Goal: Task Accomplishment & Management: Complete application form

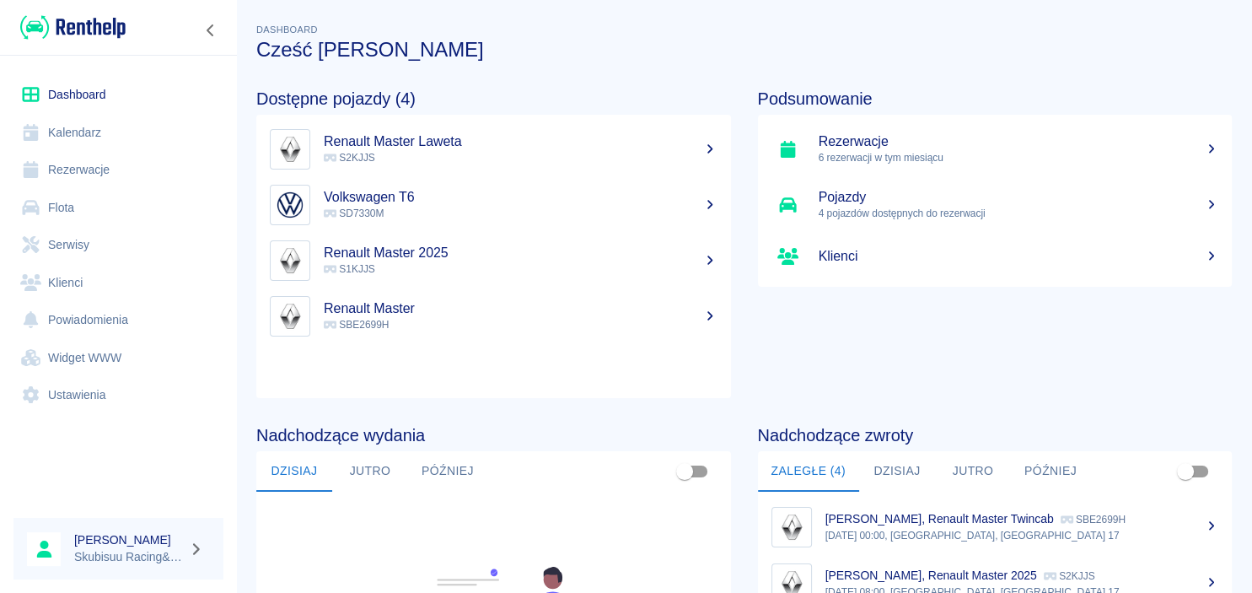
click at [477, 147] on h5 "Renault Master Laweta" at bounding box center [521, 141] width 394 height 17
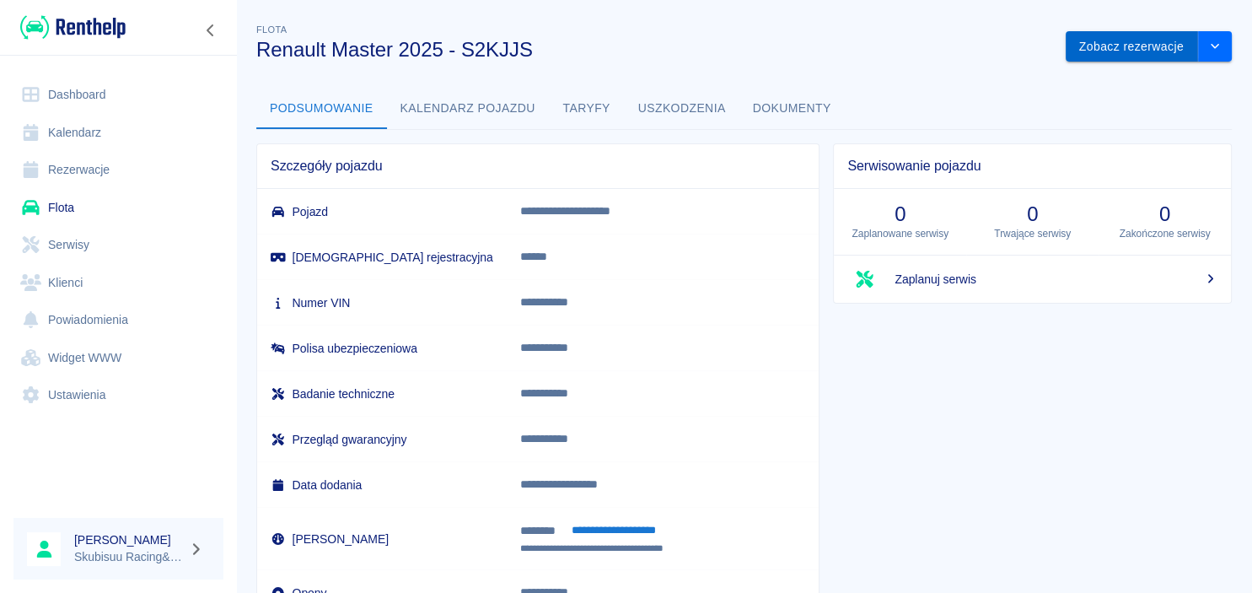
click at [1112, 56] on button "Zobacz rezerwacje" at bounding box center [1132, 46] width 132 height 31
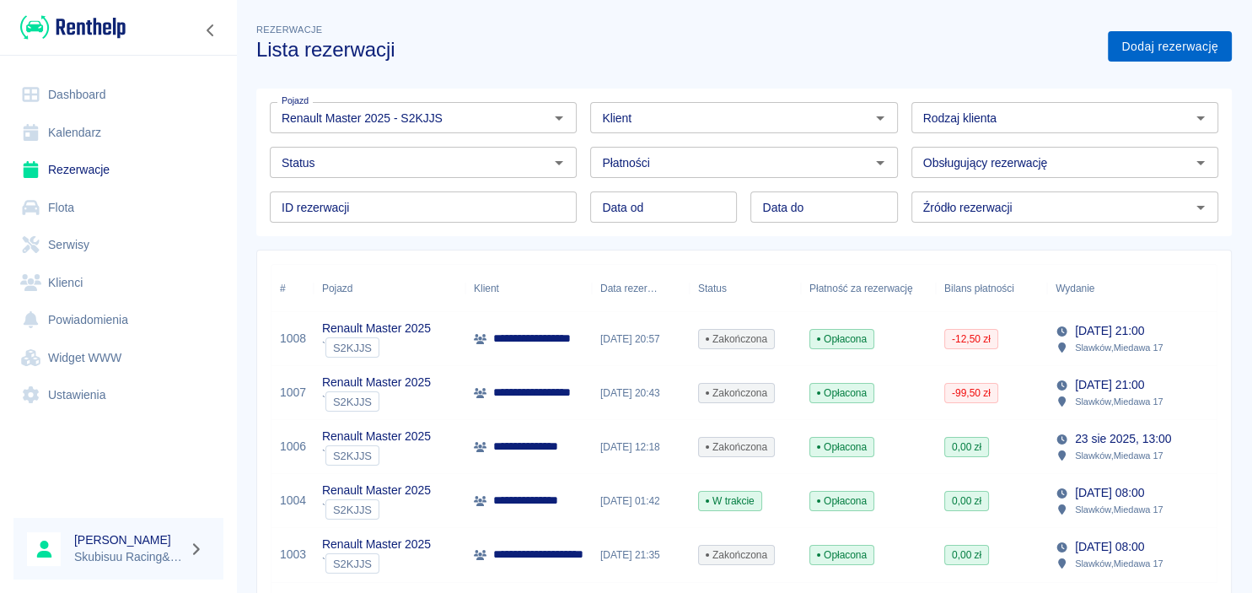
type input "Renault Master 2025 - S2KJJS"
click at [1133, 51] on link "Dodaj rezerwację" at bounding box center [1170, 46] width 124 height 31
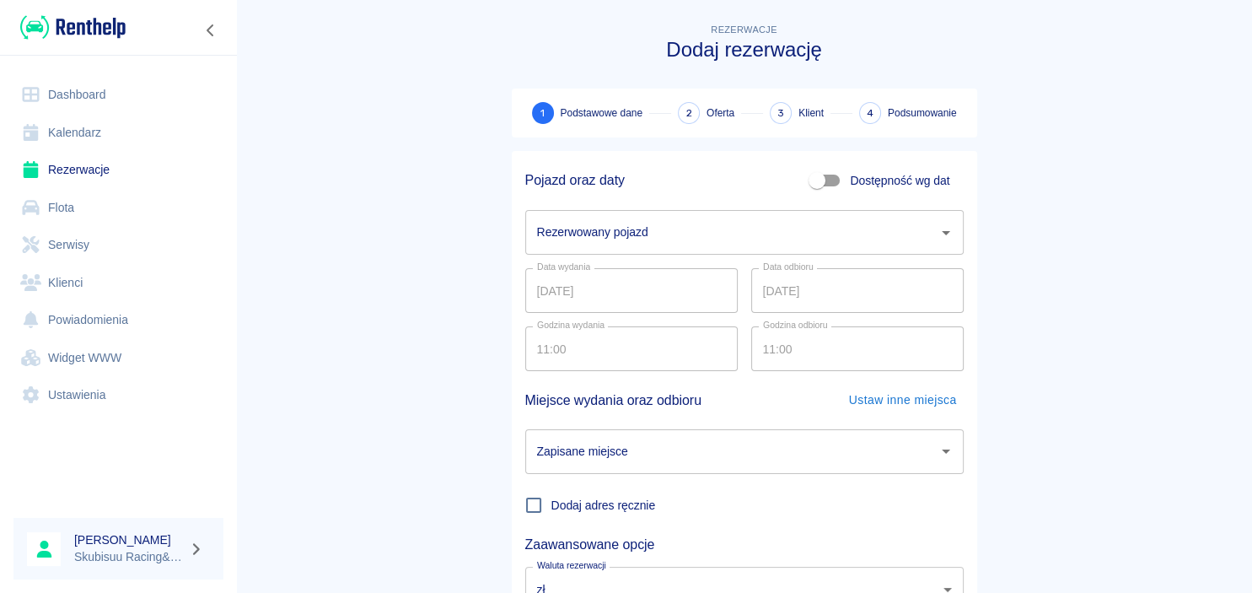
click at [663, 231] on input "Rezerwowany pojazd" at bounding box center [732, 233] width 398 height 30
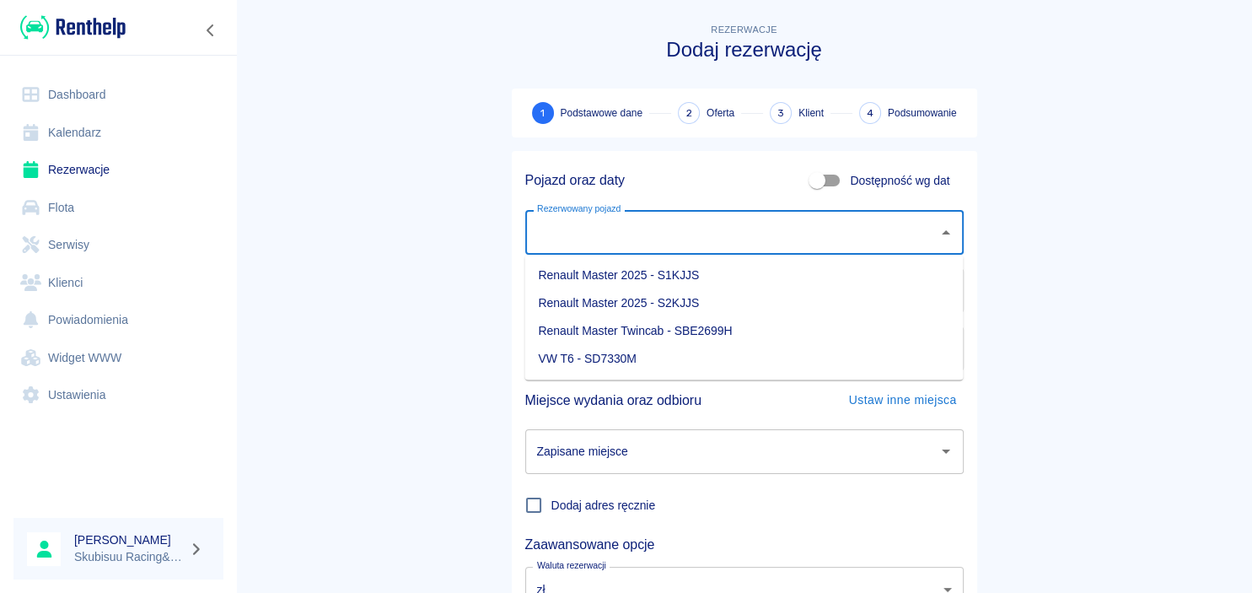
click at [647, 300] on li "Renault Master 2025 - S2KJJS" at bounding box center [744, 303] width 439 height 28
type input "Renault Master 2025 - S2KJJS"
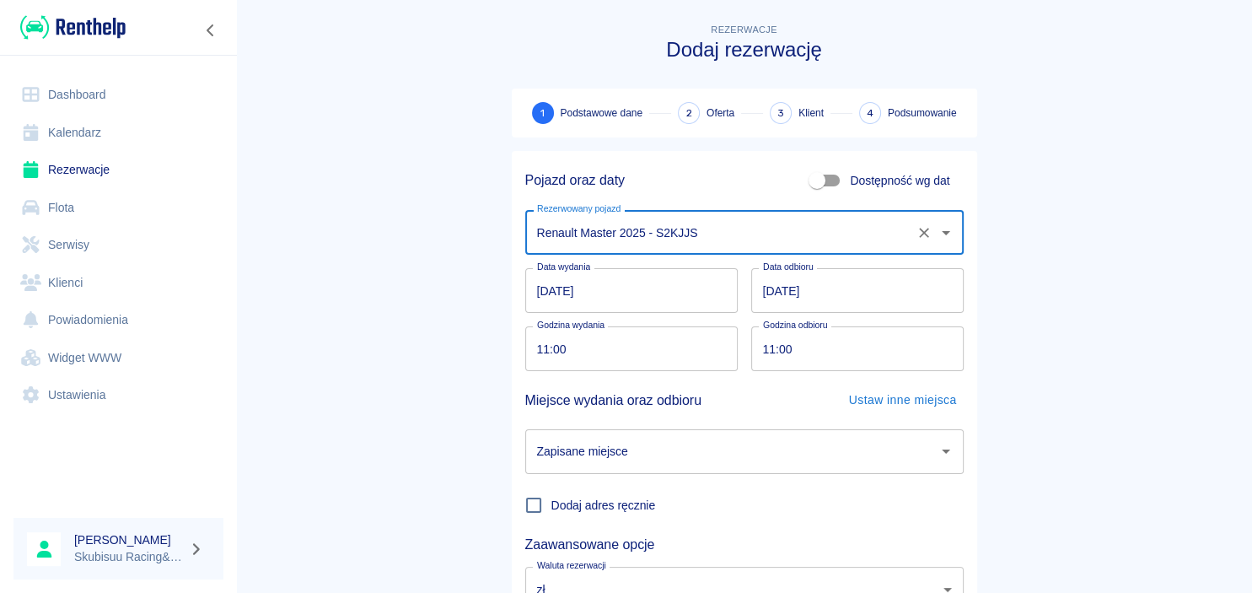
click at [774, 293] on input "[DATE]" at bounding box center [857, 290] width 213 height 45
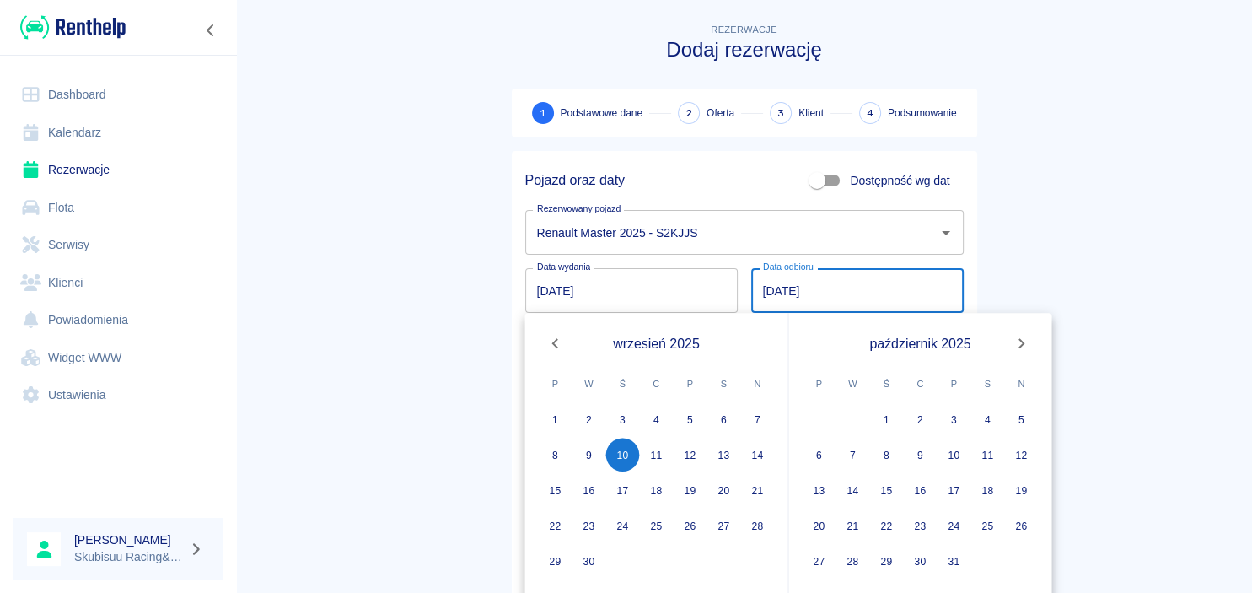
type input "[DATE]"
click at [997, 292] on div "Rezerwacje Dodaj rezerwację 1 Podstawowe dane 2 Oferta 3 Klient 4 Podsumowanie …" at bounding box center [745, 345] width 506 height 676
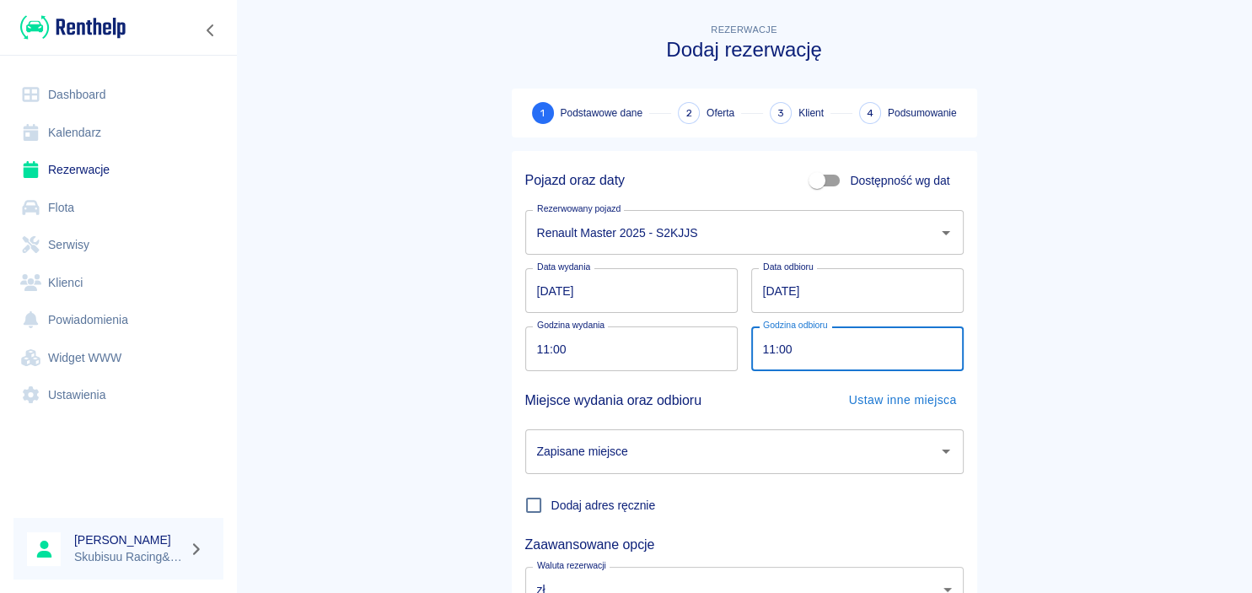
drag, startPoint x: 803, startPoint y: 353, endPoint x: 702, endPoint y: 320, distance: 106.2
click at [751, 326] on input "11:00" at bounding box center [851, 348] width 201 height 45
type input "15:00"
click at [1018, 367] on main "Rezerwacje Dodaj rezerwację 1 Podstawowe dane 2 Oferta 3 Klient 4 Podsumowanie …" at bounding box center [744, 351] width 1016 height 663
click at [682, 428] on div "Zapisane miejsce Zapisane miejsce" at bounding box center [738, 445] width 452 height 58
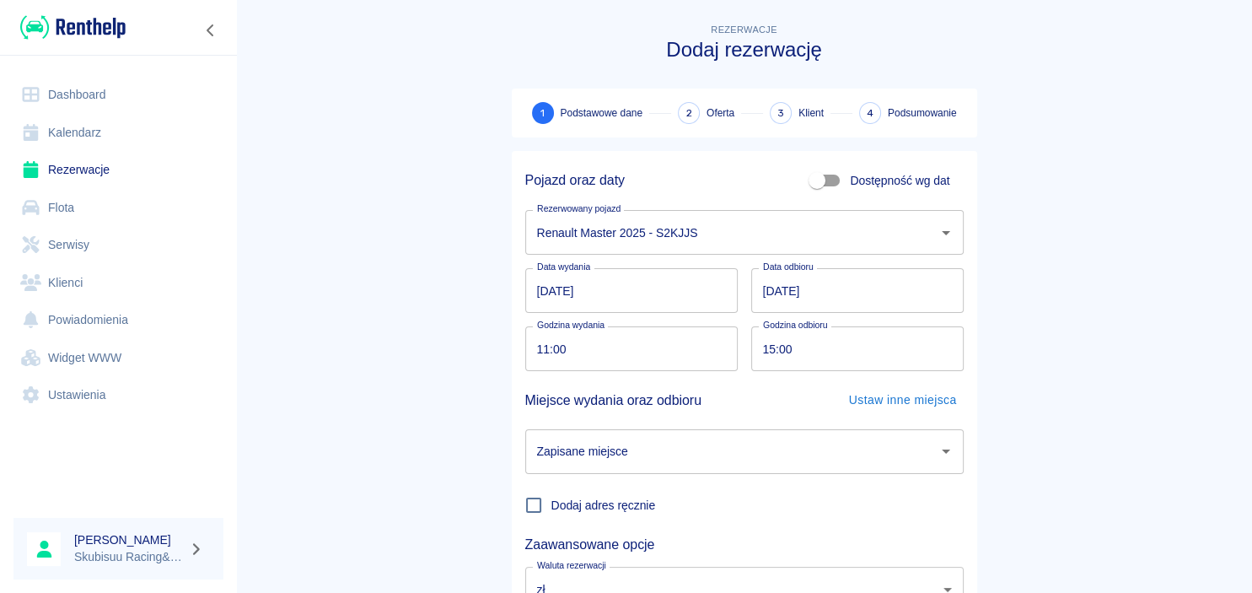
click at [683, 447] on input "Zapisane miejsce" at bounding box center [732, 452] width 398 height 30
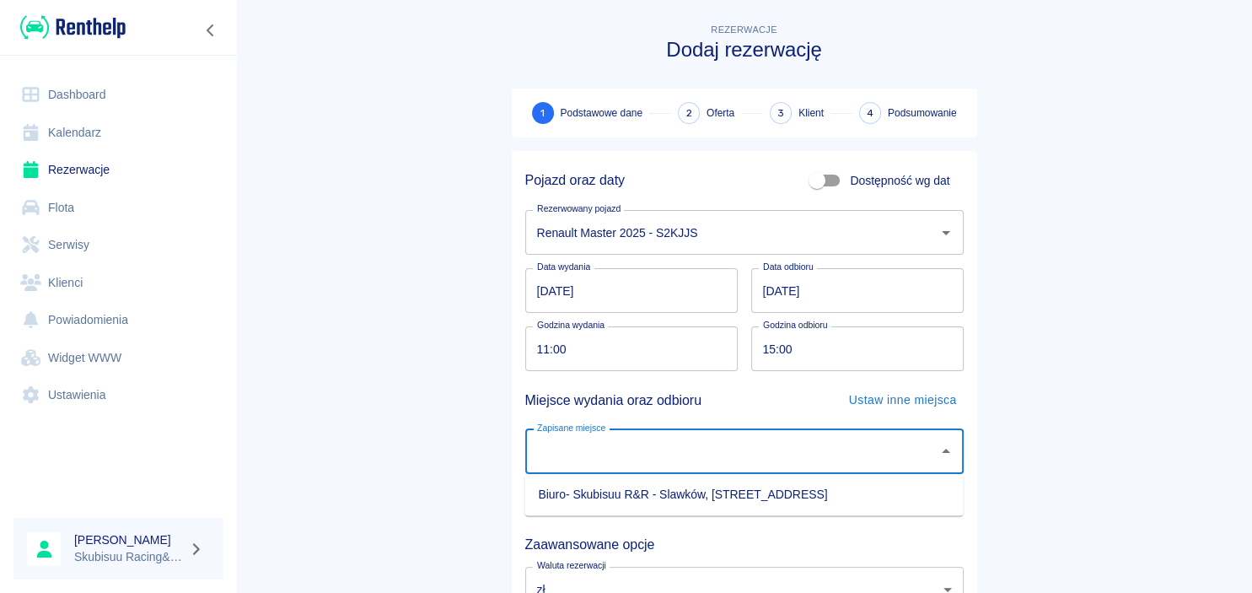
click at [670, 487] on li "Biuro- Skubisuu R&R - Slawków, [STREET_ADDRESS]" at bounding box center [744, 495] width 439 height 28
type input "Biuro- Skubisuu R&R - Slawków, [STREET_ADDRESS]"
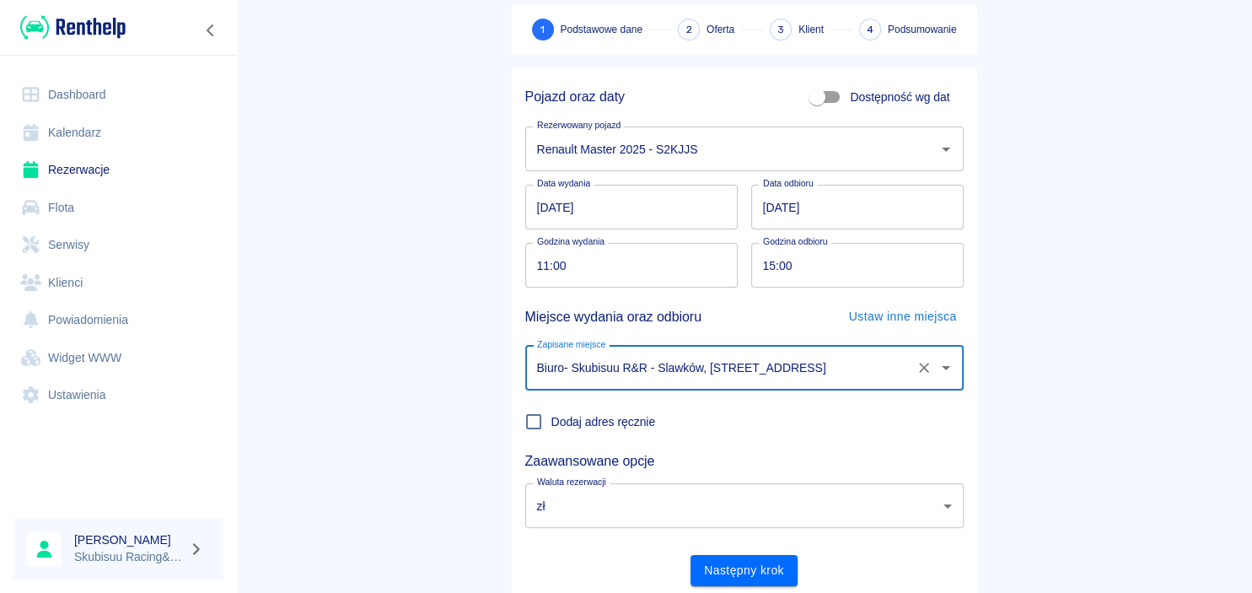
scroll to position [139, 0]
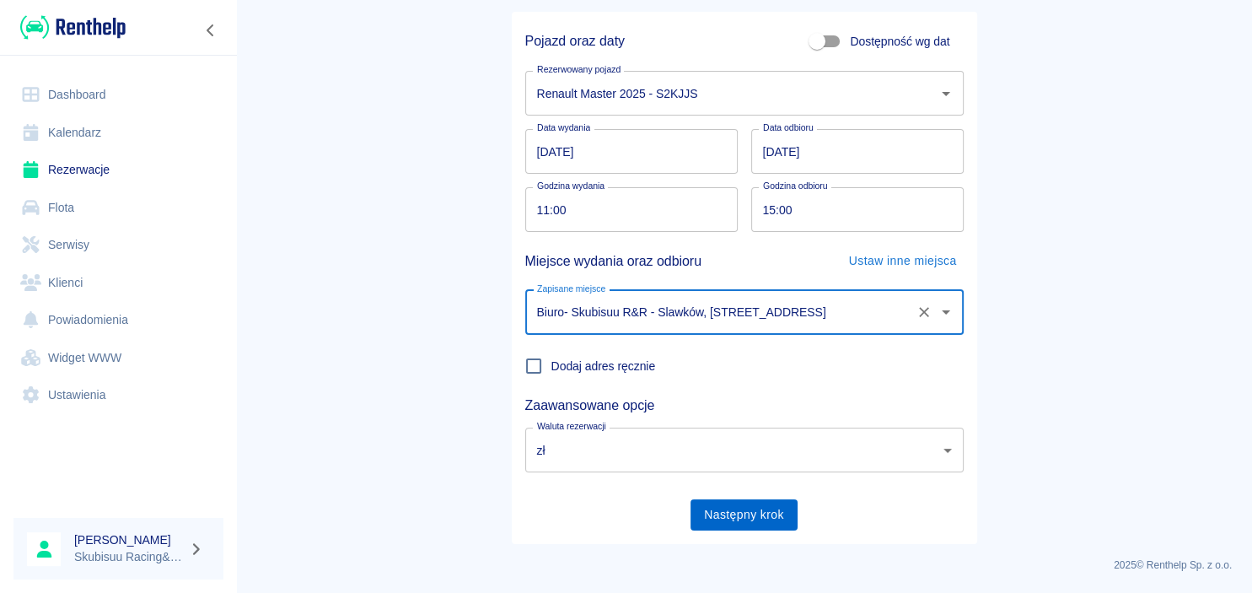
click at [742, 514] on button "Następny krok" at bounding box center [744, 514] width 107 height 31
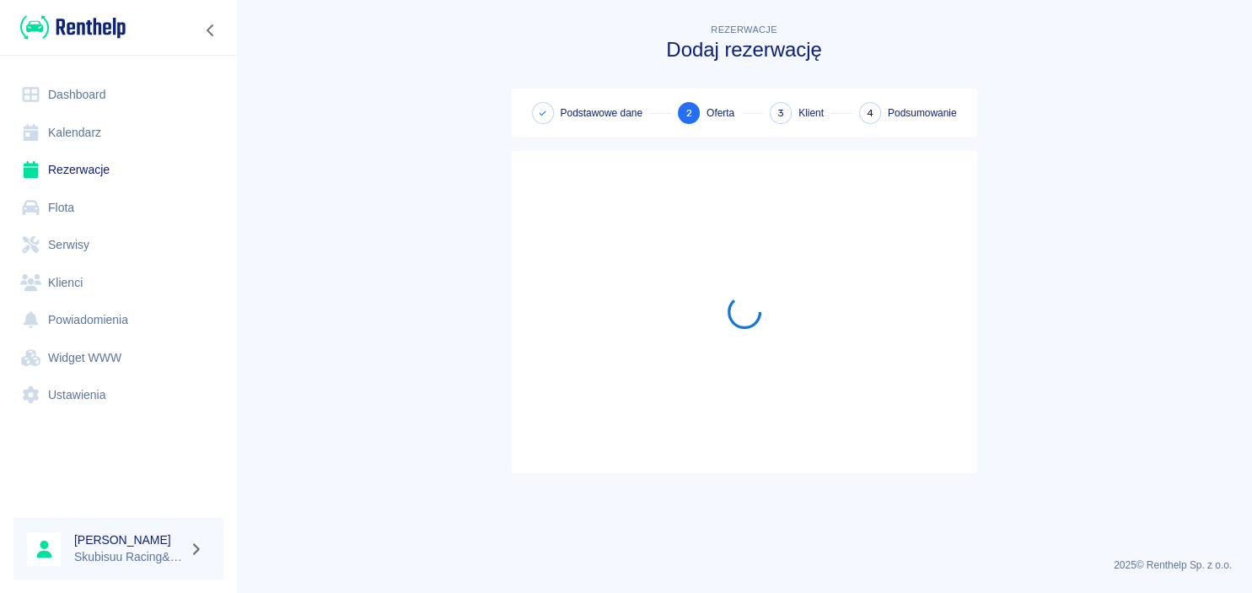
scroll to position [0, 0]
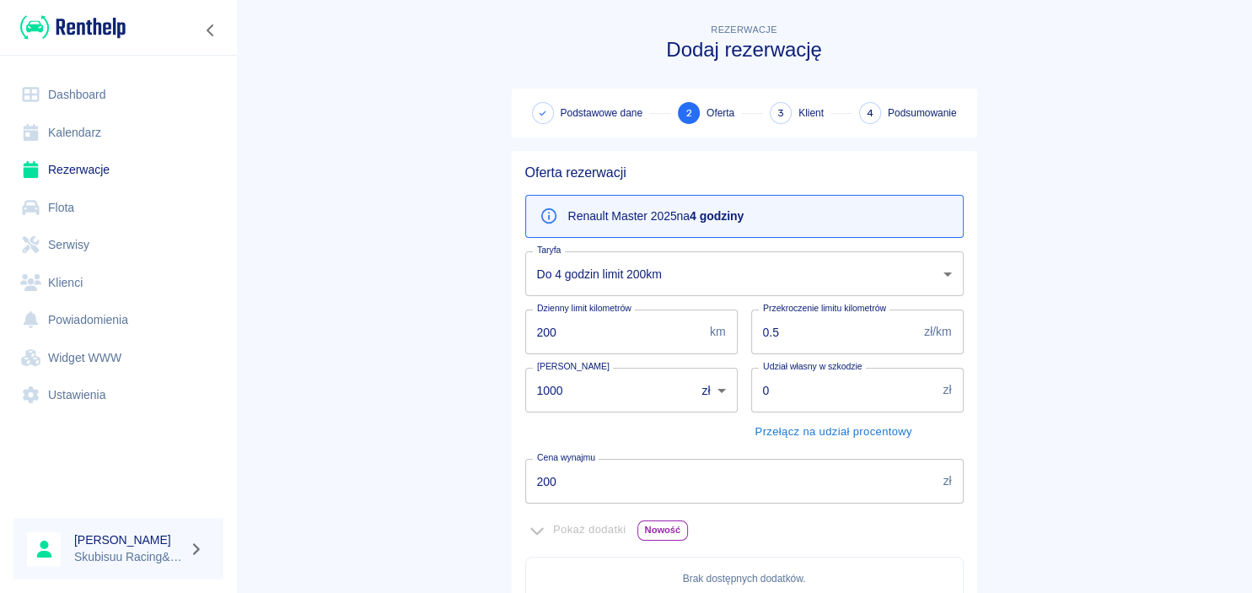
click at [401, 288] on main "Rezerwacje Dodaj rezerwację Podstawowe dane 2 Oferta 3 Klient 4 Podsumowanie Of…" at bounding box center [744, 472] width 1016 height 905
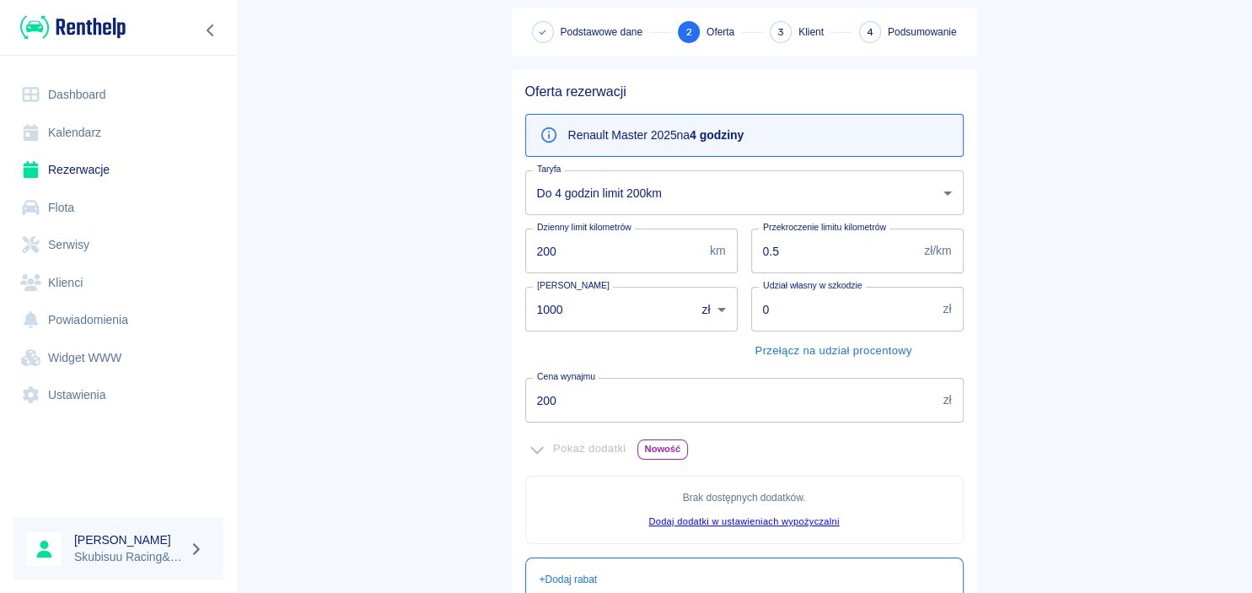
scroll to position [380, 0]
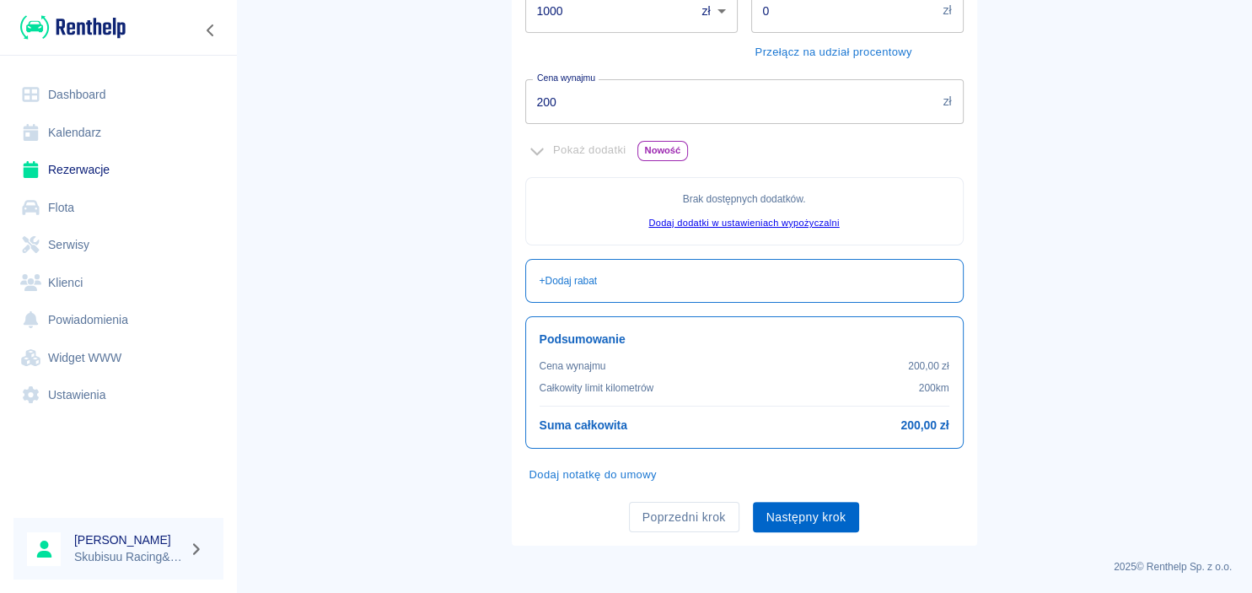
click at [799, 516] on button "Następny krok" at bounding box center [806, 517] width 107 height 31
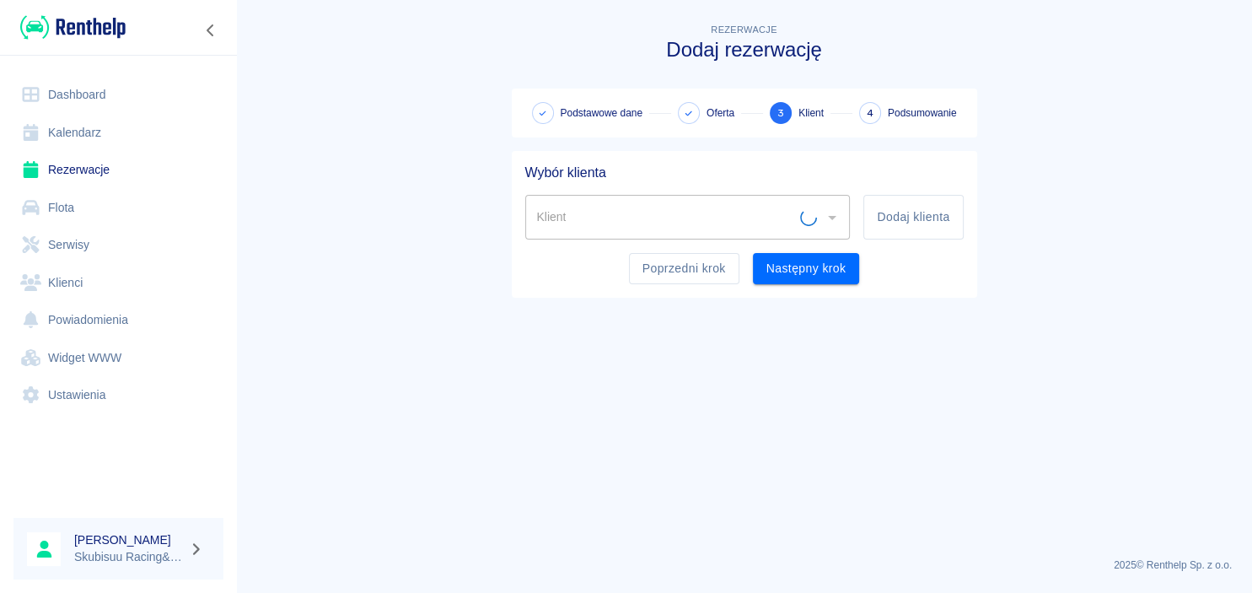
scroll to position [0, 0]
click at [915, 204] on button "Dodaj klienta" at bounding box center [914, 217] width 100 height 45
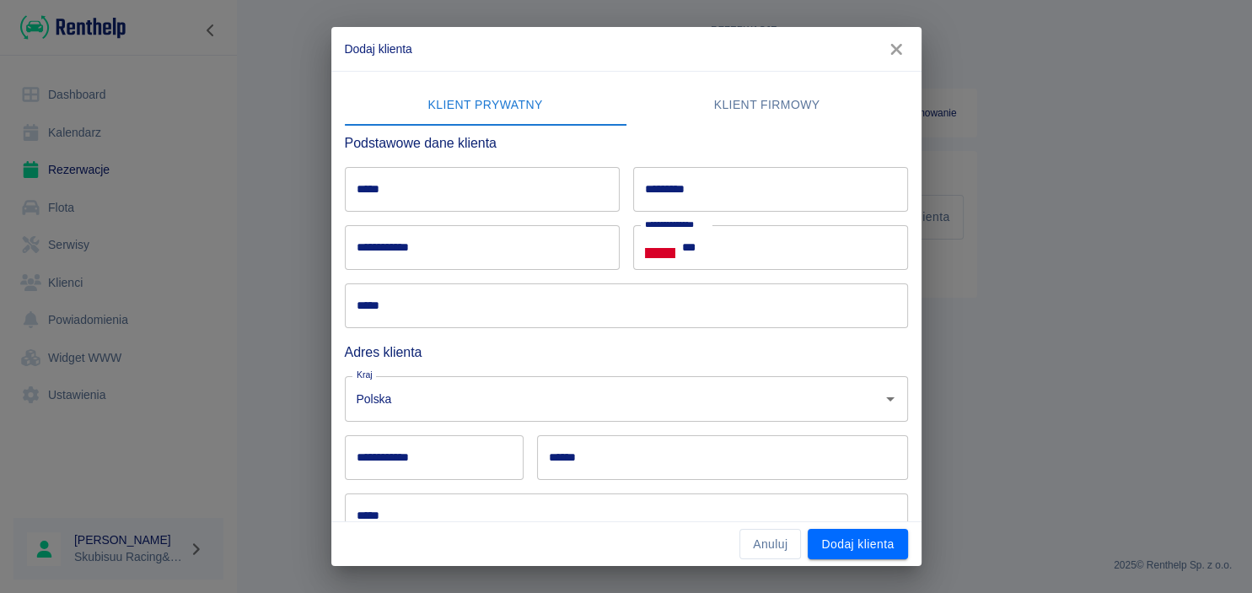
click at [484, 204] on input "*****" at bounding box center [482, 189] width 275 height 45
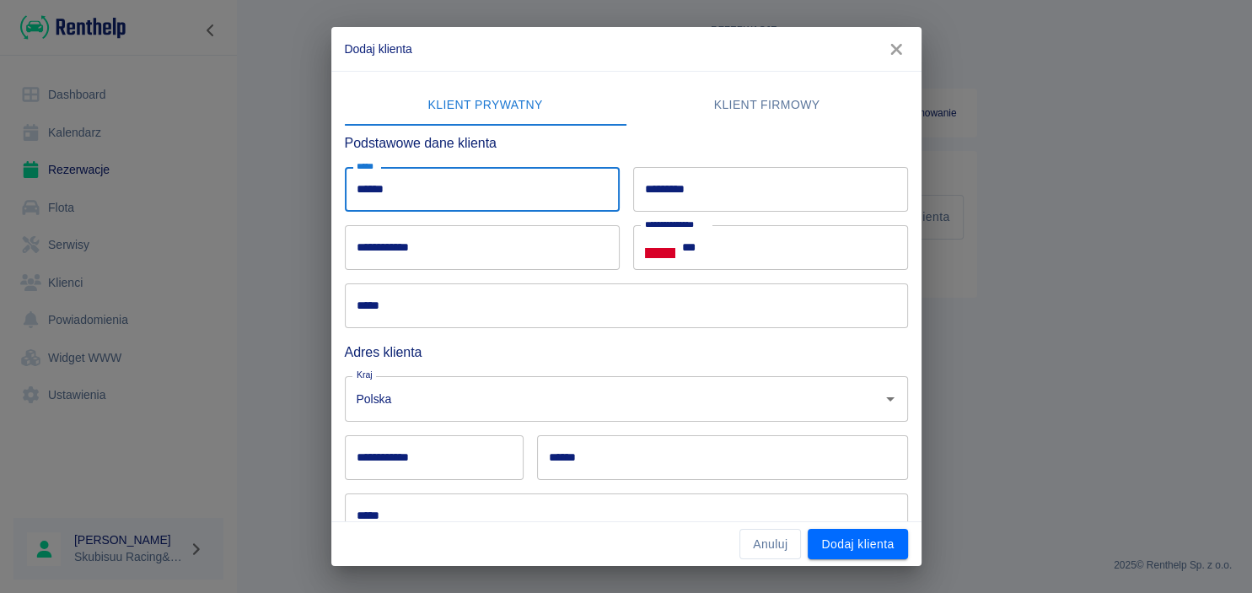
type input "******"
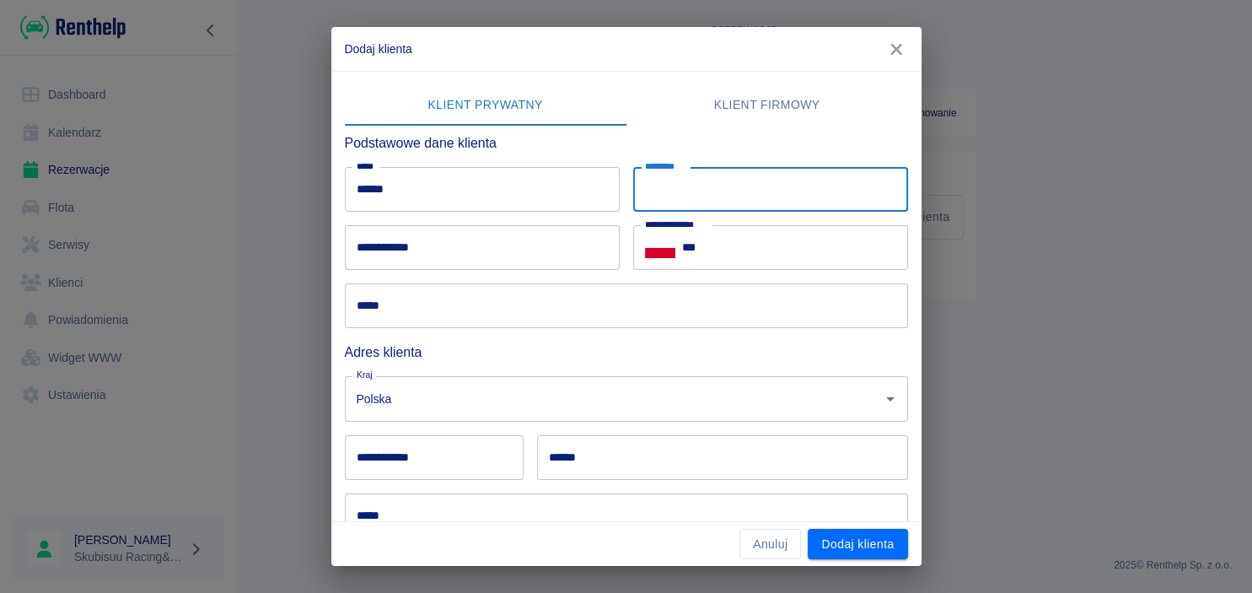
click at [798, 187] on input "*********" at bounding box center [770, 189] width 275 height 45
click at [686, 175] on input "*********" at bounding box center [770, 189] width 275 height 45
type input "*********"
click at [699, 231] on input "***" at bounding box center [795, 247] width 226 height 45
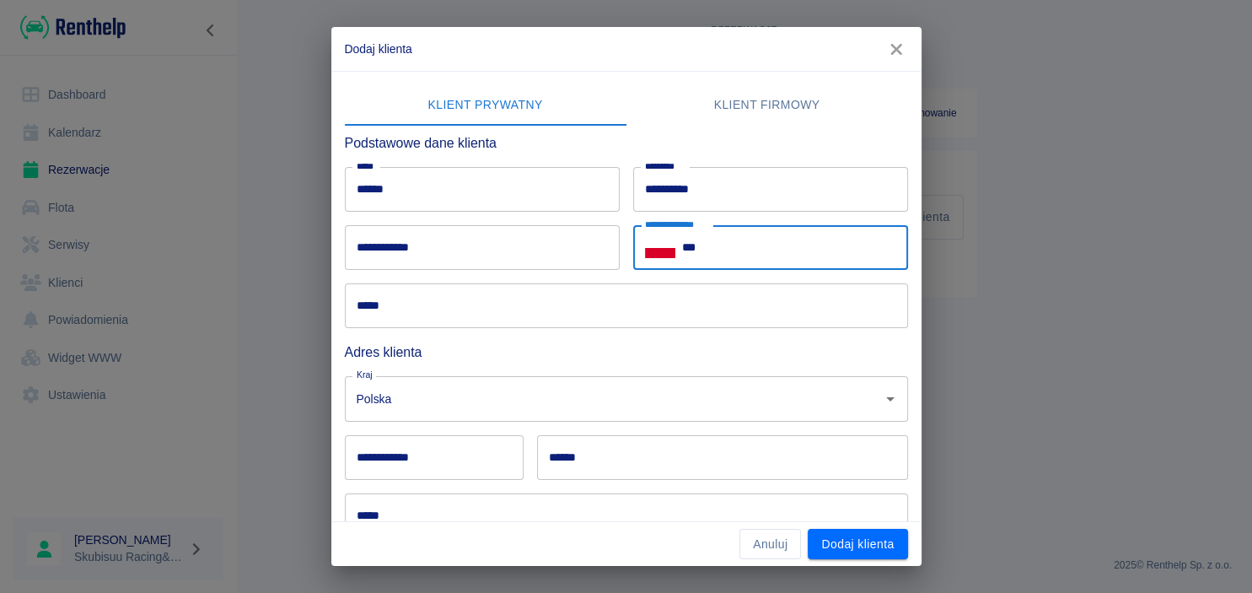
click at [740, 268] on input "***" at bounding box center [795, 247] width 226 height 45
click at [740, 258] on input "***" at bounding box center [795, 247] width 226 height 45
type input "**********"
click at [604, 288] on input "*****" at bounding box center [626, 305] width 563 height 45
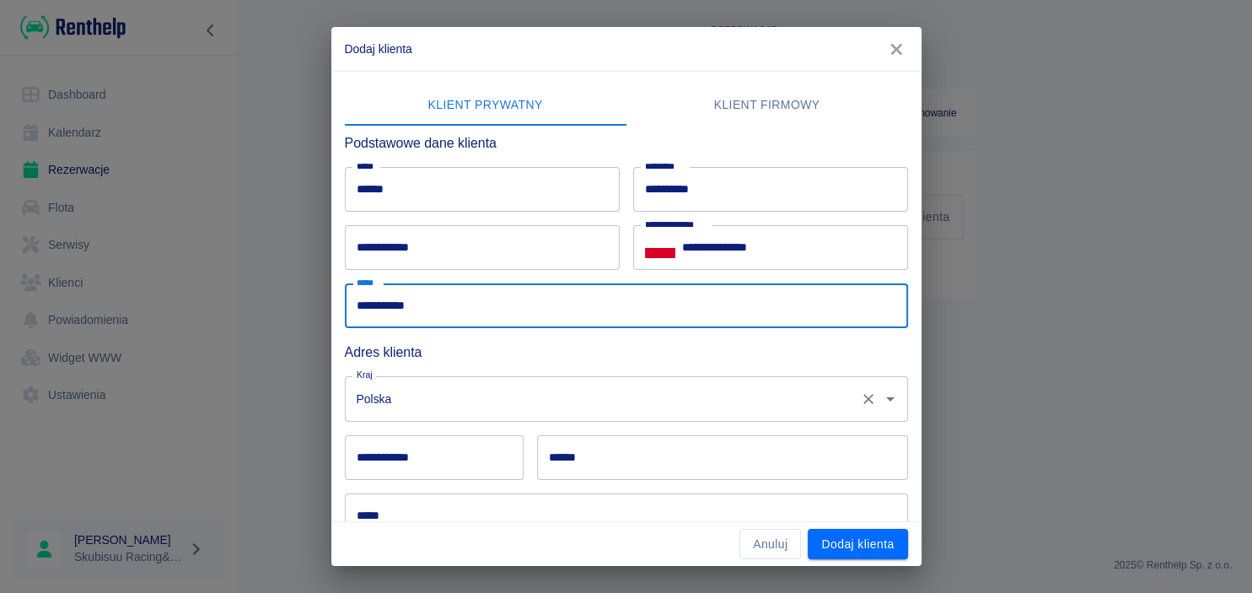
type input "**********"
click at [496, 394] on input "Polska" at bounding box center [603, 399] width 501 height 30
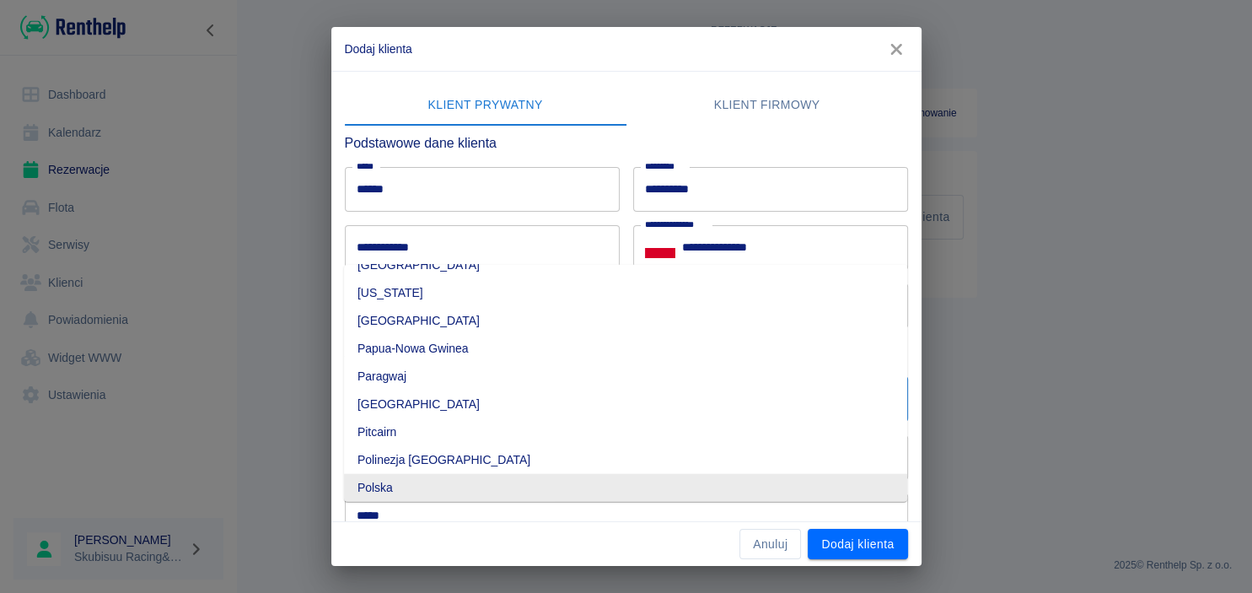
scroll to position [166, 0]
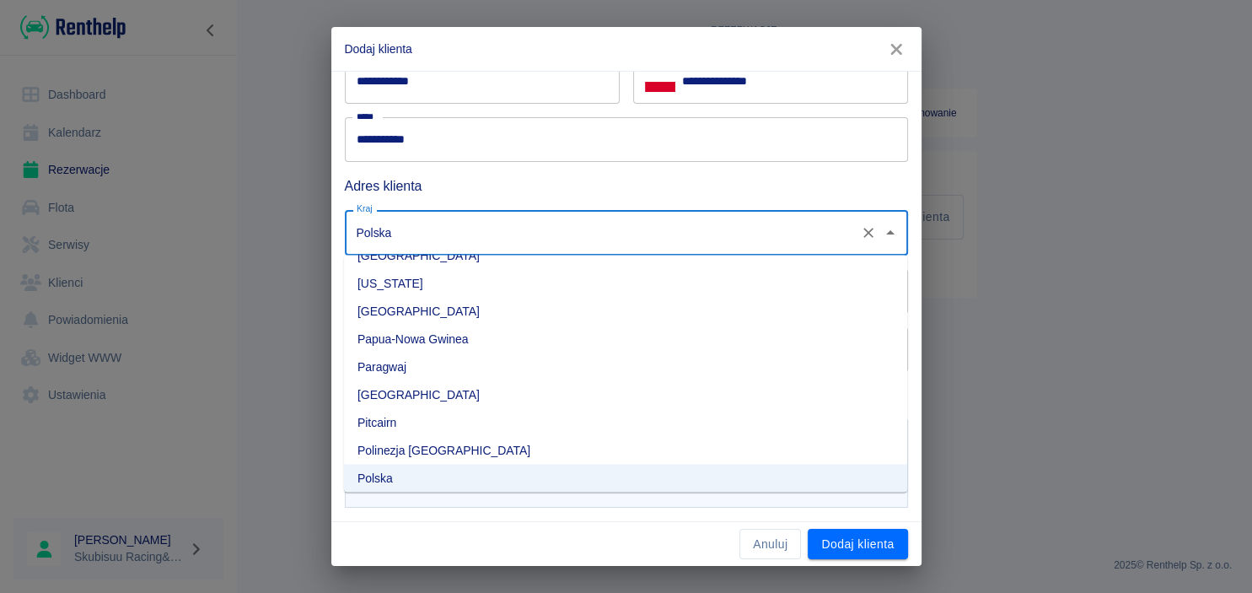
click at [907, 170] on div "Adres klienta" at bounding box center [619, 179] width 577 height 35
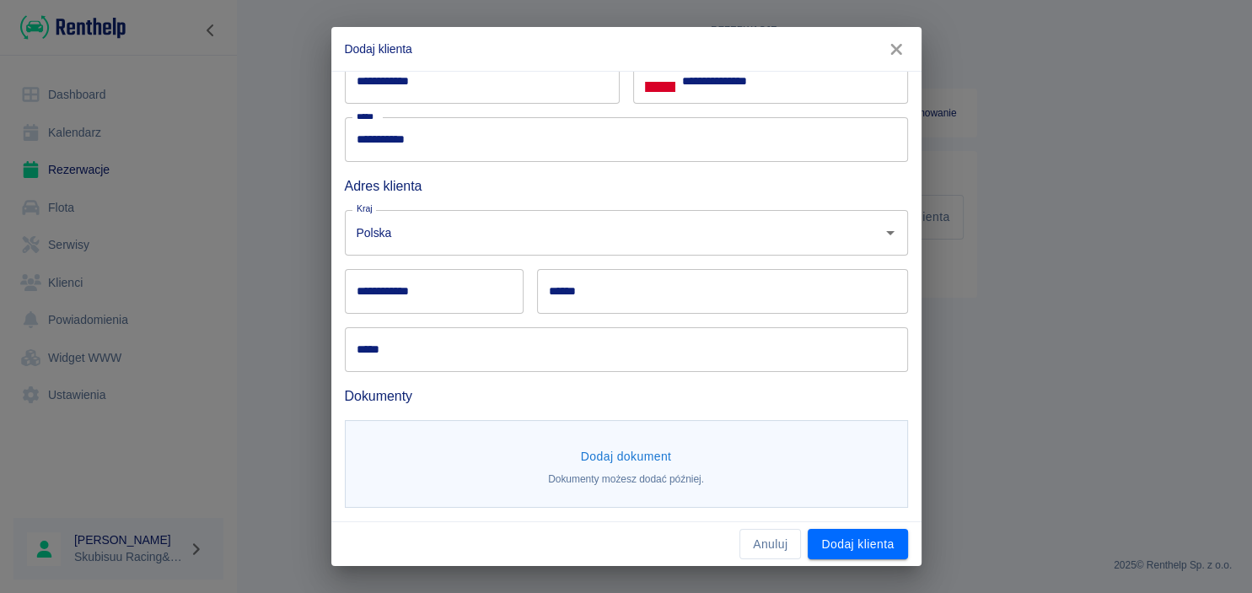
click at [476, 292] on input "**********" at bounding box center [434, 291] width 179 height 45
type input "******"
click at [788, 295] on input "******" at bounding box center [722, 291] width 371 height 45
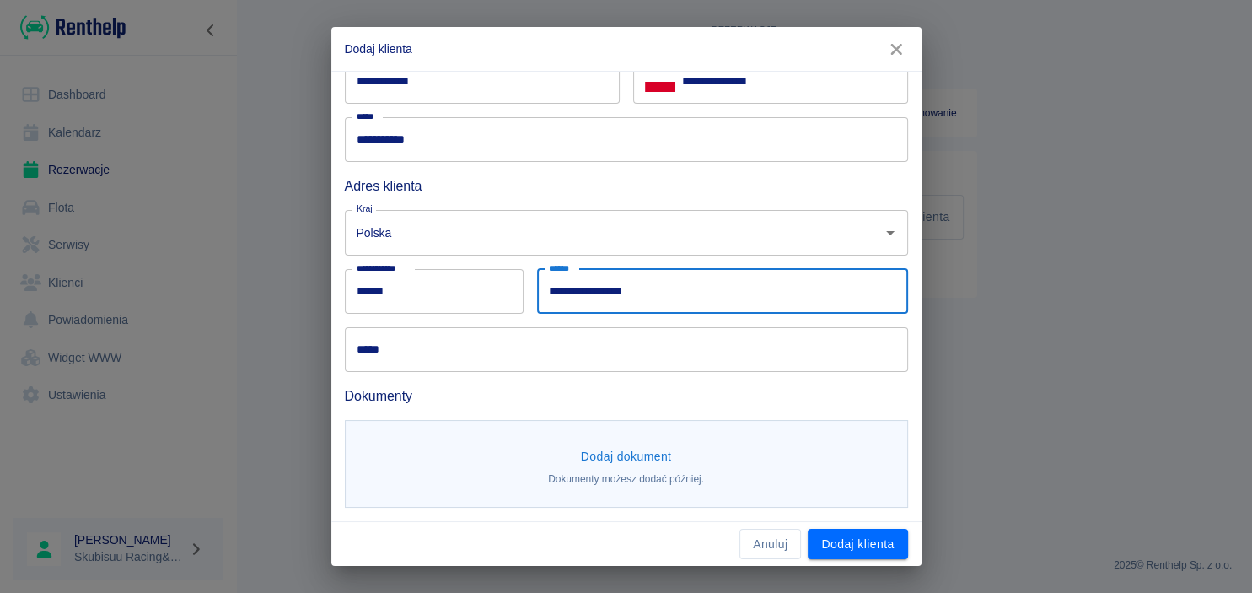
type input "**********"
click at [680, 390] on h6 "Dokumenty" at bounding box center [626, 395] width 563 height 21
click at [686, 363] on input "*****" at bounding box center [626, 349] width 563 height 45
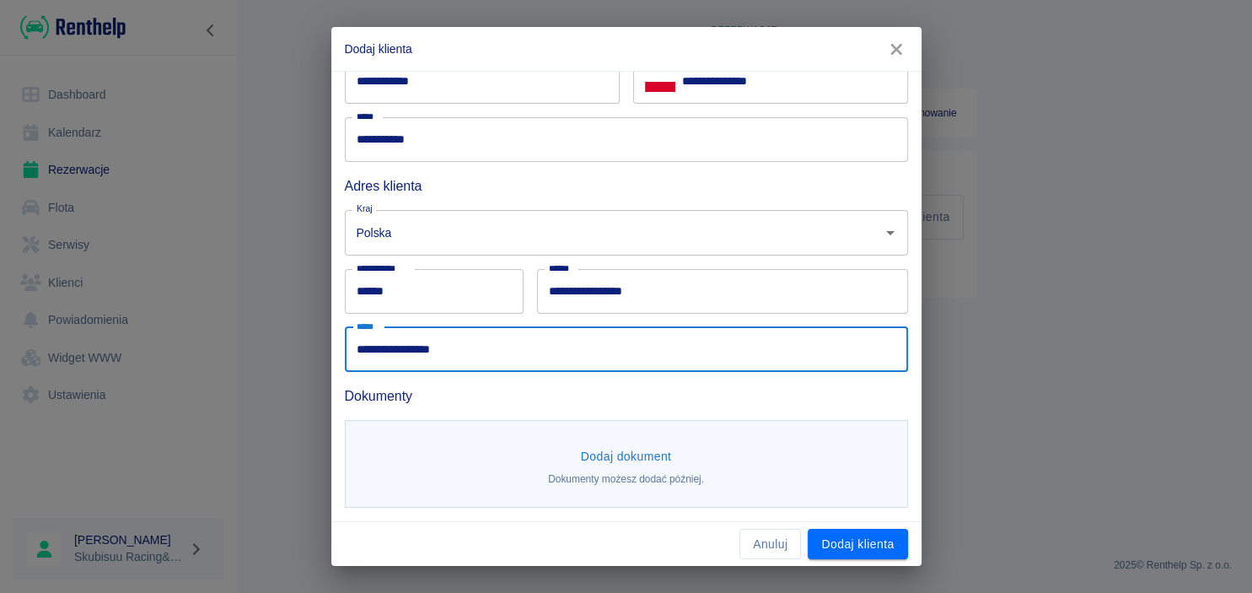
type input "**********"
click at [616, 455] on button "Dodaj dokument" at bounding box center [626, 456] width 105 height 31
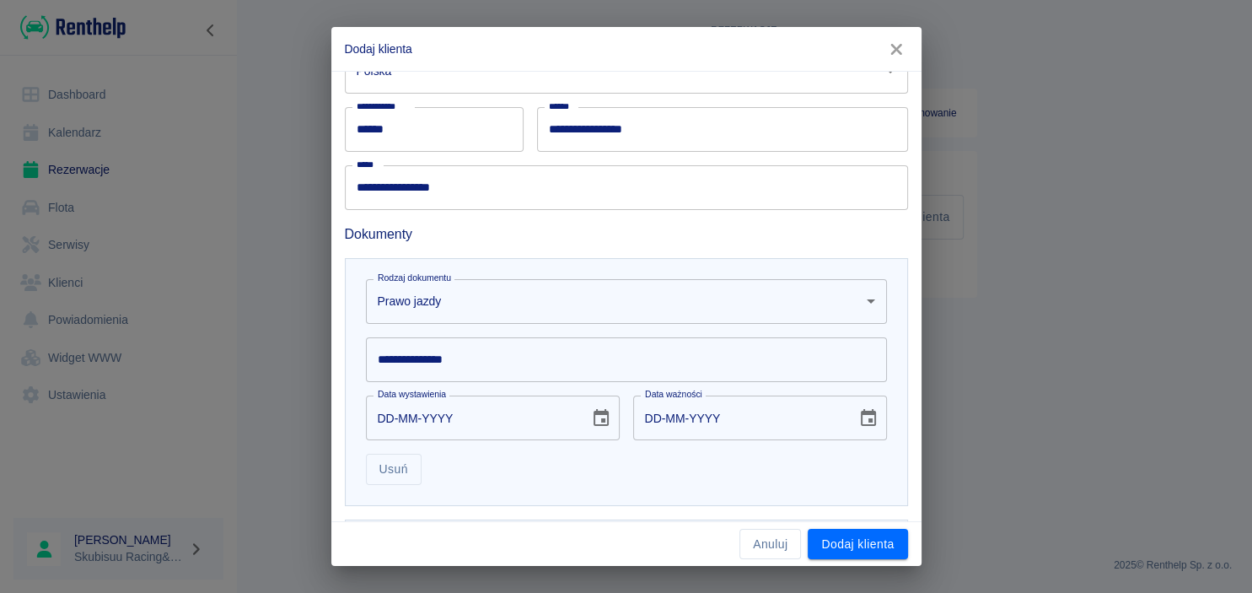
scroll to position [409, 0]
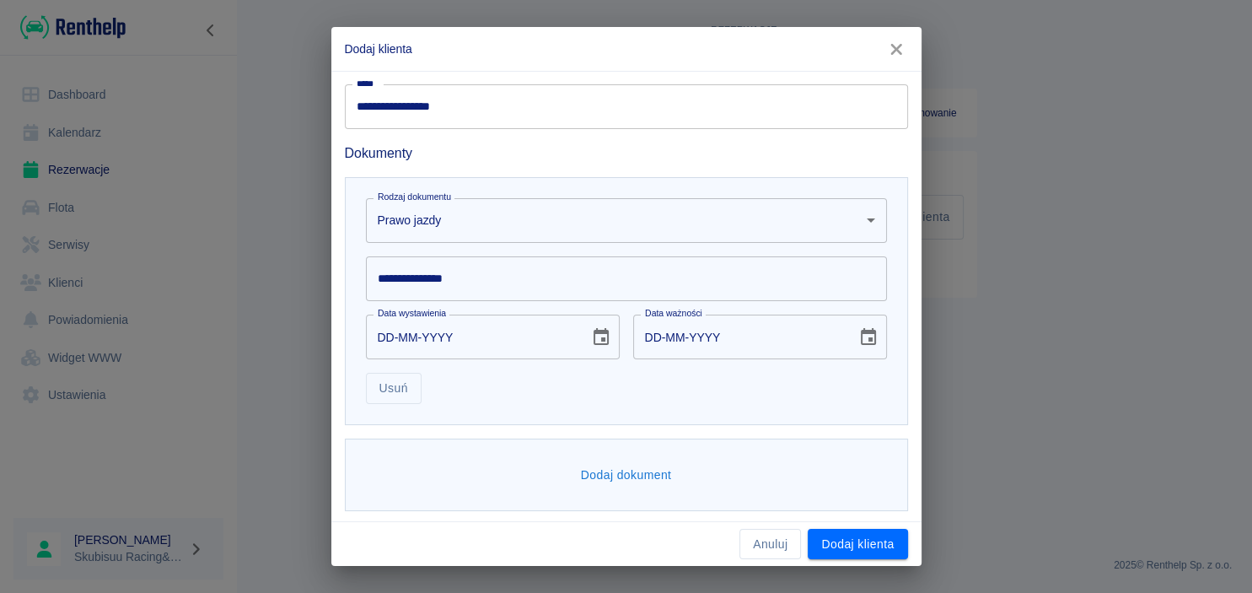
click at [514, 287] on input "**********" at bounding box center [626, 278] width 521 height 45
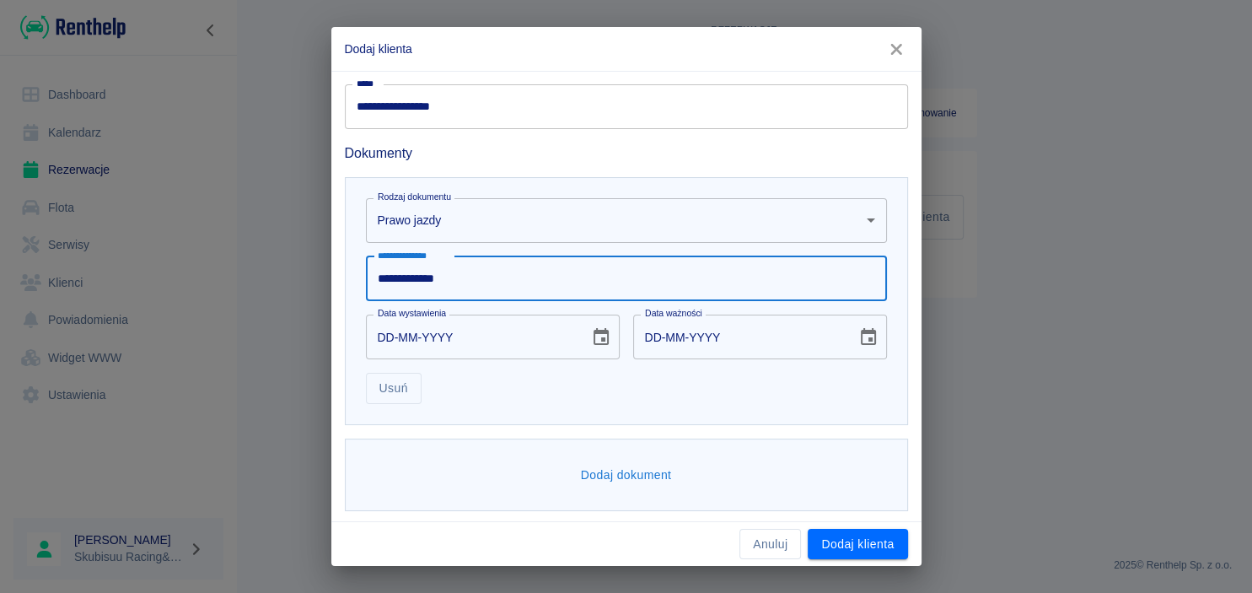
type input "**********"
click at [390, 332] on input "DD-MM-YYYY" at bounding box center [472, 337] width 212 height 45
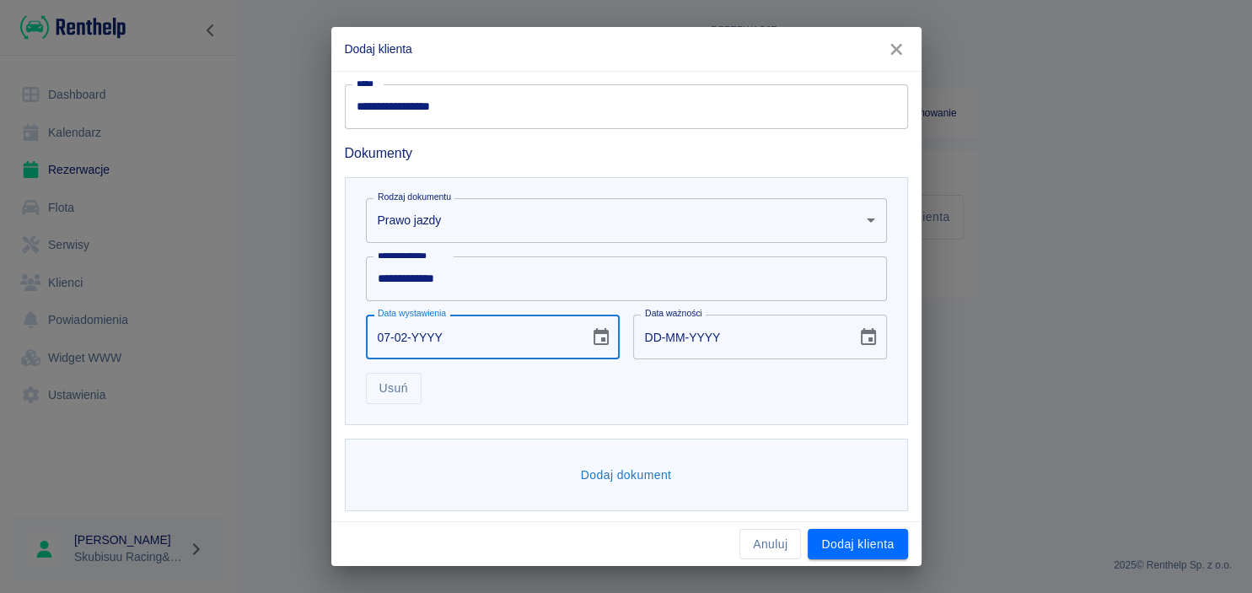
type input "07-02-0002"
type input "07-02-0012"
type input "07-02-0020"
type input "07-02-0030"
type input "07-02-0200"
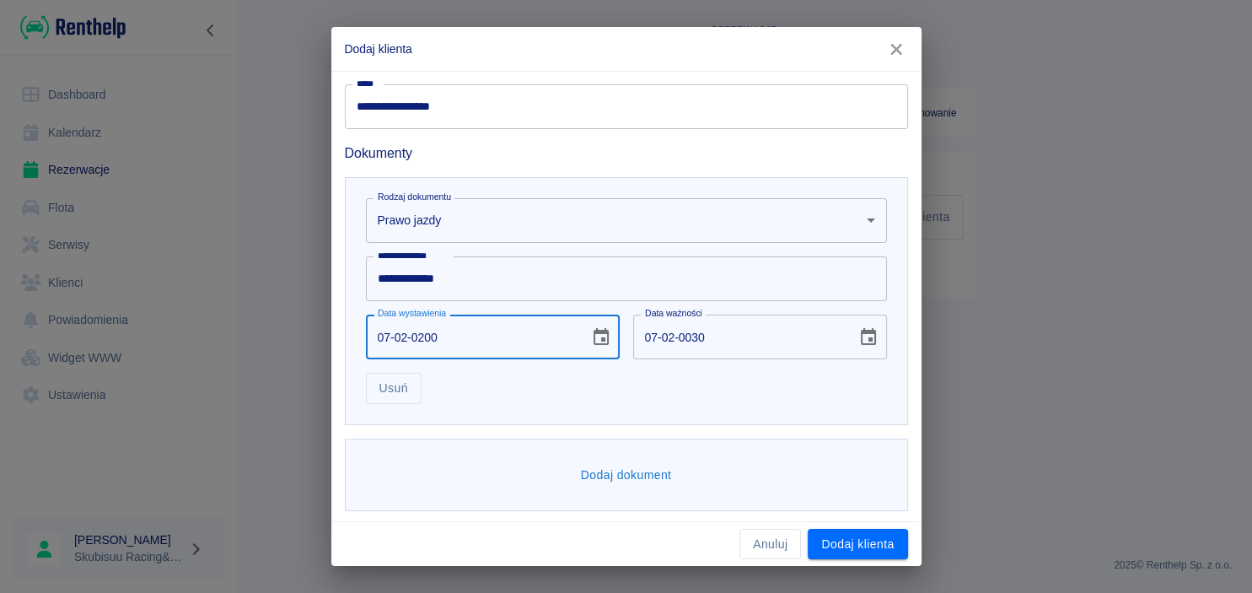
type input "07-02-0210"
type input "[DATE]"
click at [708, 336] on input "[DATE]" at bounding box center [739, 337] width 212 height 45
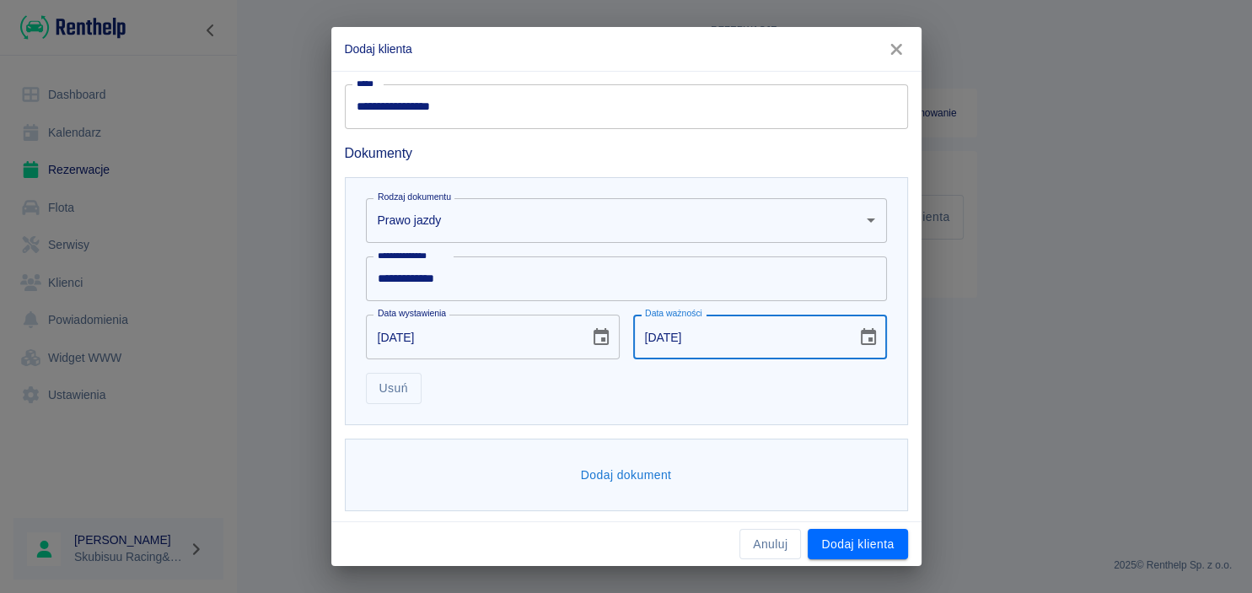
click at [702, 336] on input "[DATE]" at bounding box center [739, 337] width 212 height 45
click at [700, 336] on input "[DATE]" at bounding box center [739, 337] width 212 height 45
type input "[DATE]"
click at [584, 390] on div "Usuń" at bounding box center [620, 381] width 535 height 45
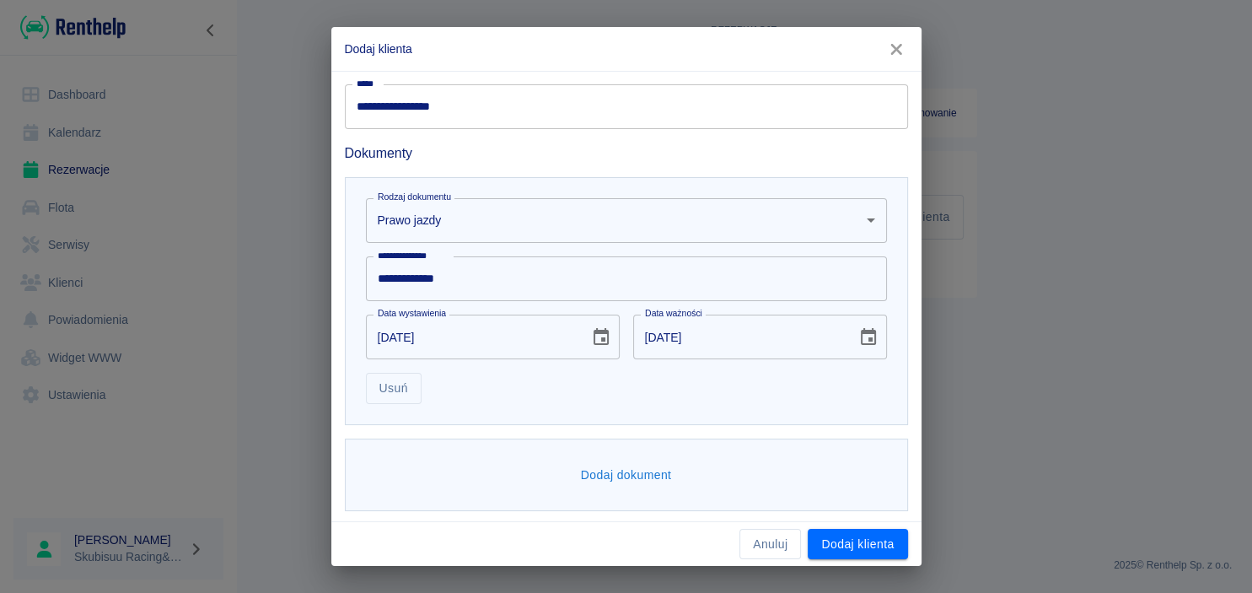
scroll to position [412, 0]
click at [623, 494] on div "Dodaj dokument" at bounding box center [626, 472] width 563 height 73
click at [627, 476] on button "Dodaj dokument" at bounding box center [626, 472] width 105 height 31
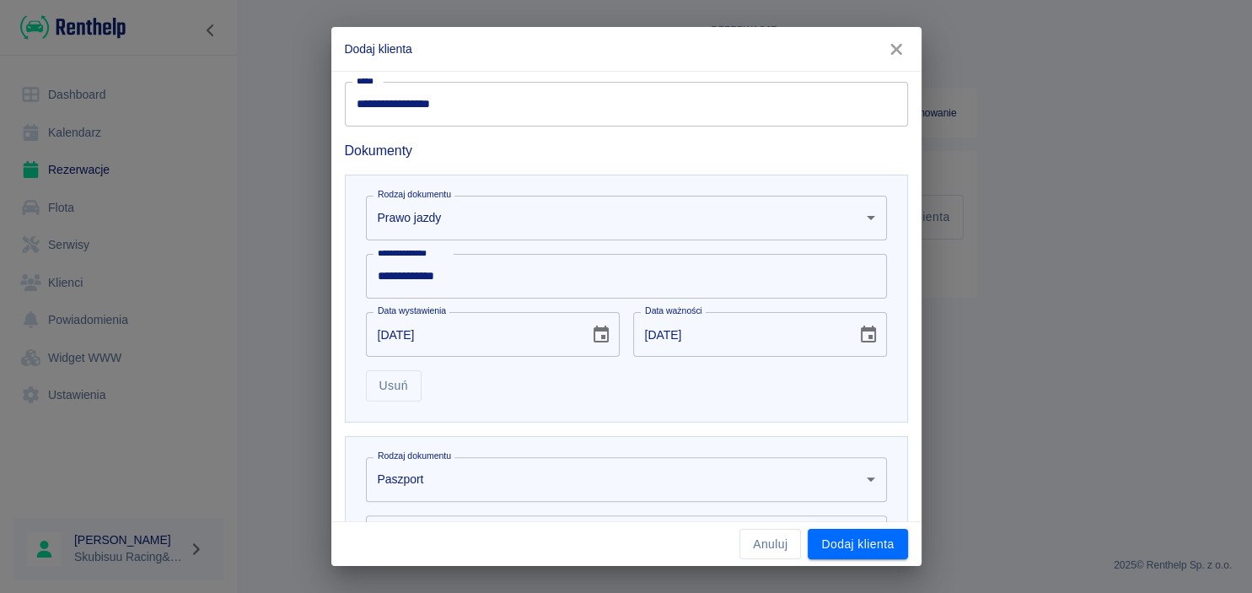
scroll to position [673, 0]
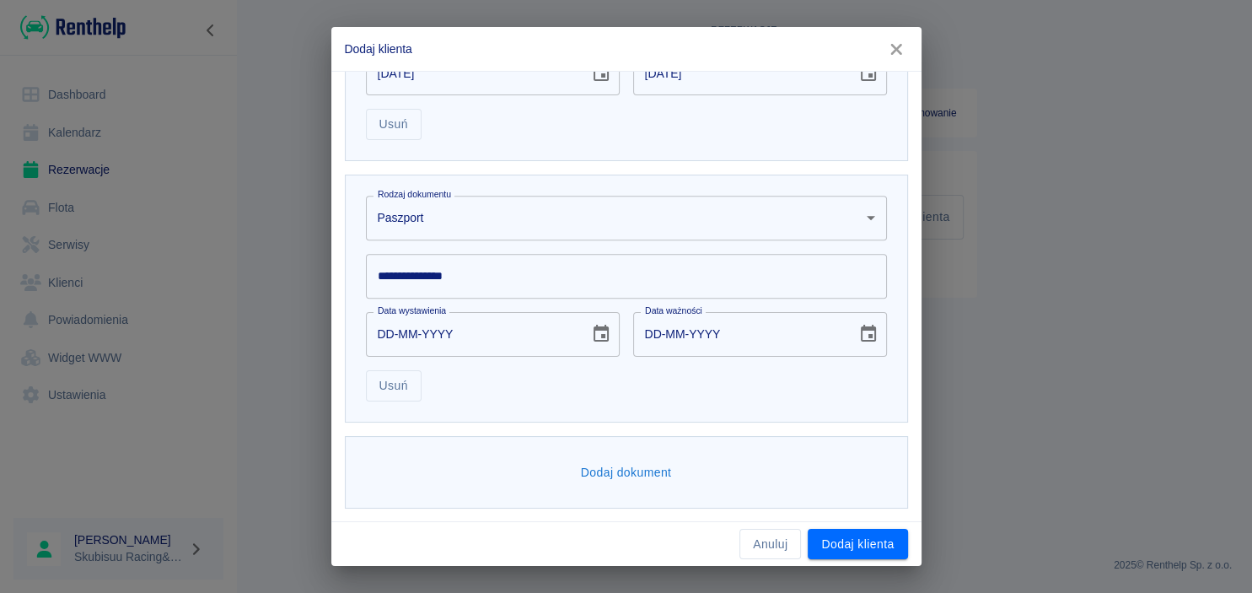
click at [575, 237] on body "**********" at bounding box center [626, 296] width 1252 height 593
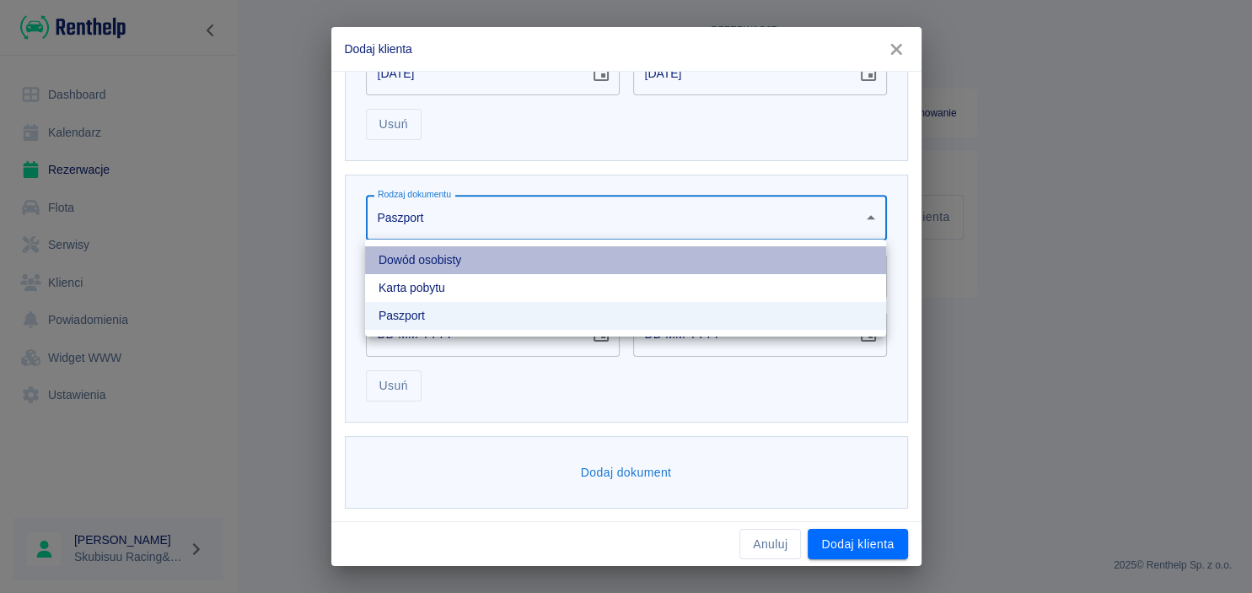
click at [521, 265] on li "Dowód osobisty" at bounding box center [625, 260] width 521 height 28
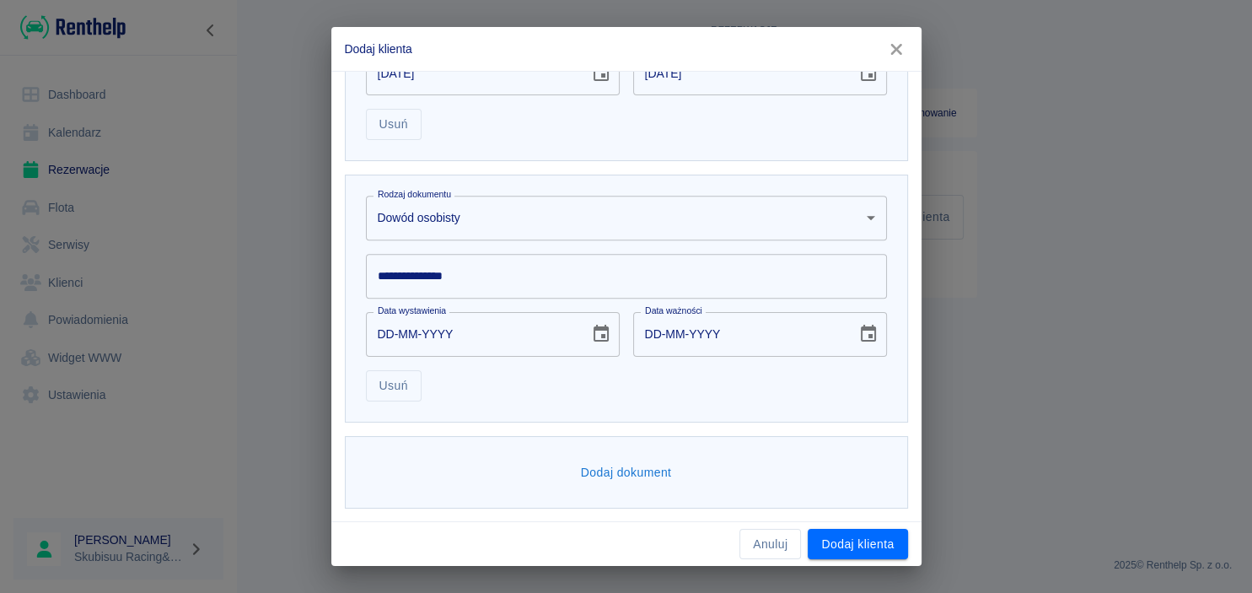
click at [525, 270] on input "**********" at bounding box center [626, 276] width 521 height 45
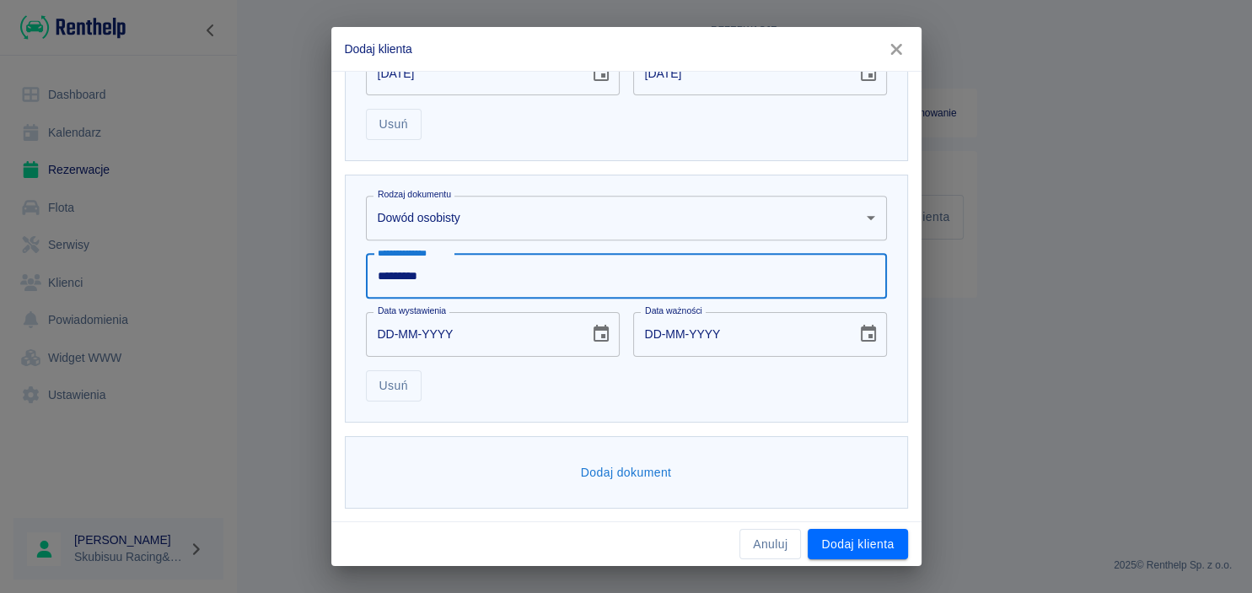
type input "*********"
click at [385, 336] on input "DD-MM-YYYY" at bounding box center [472, 334] width 212 height 45
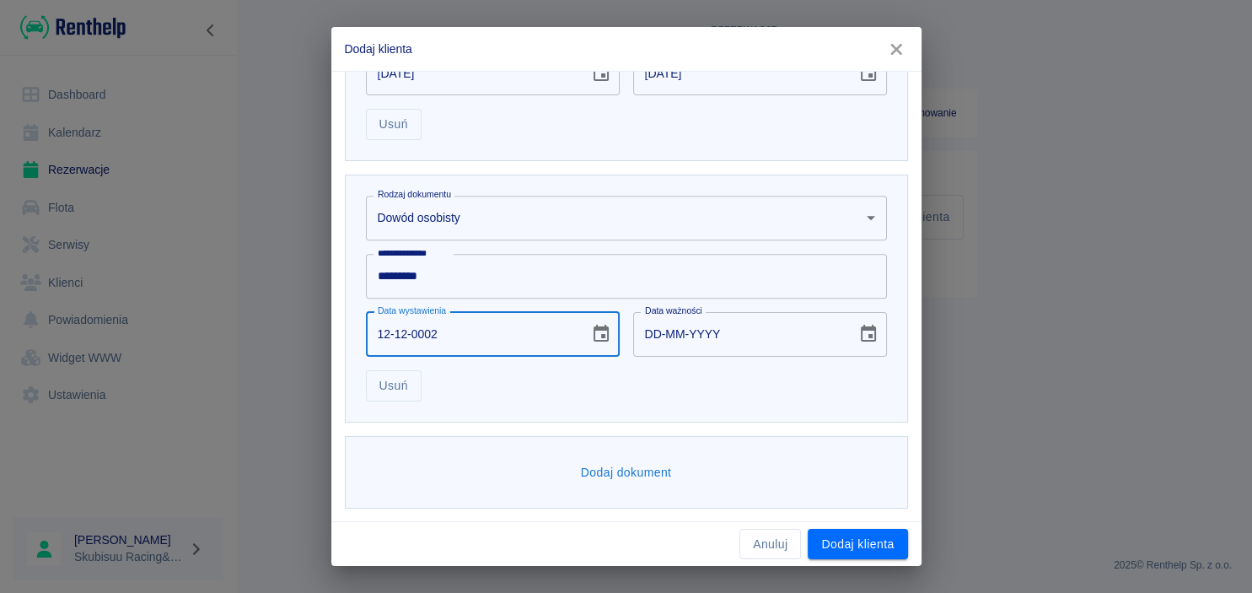
type input "12-12-0020"
type input "12-12-0030"
type input "[DATE]"
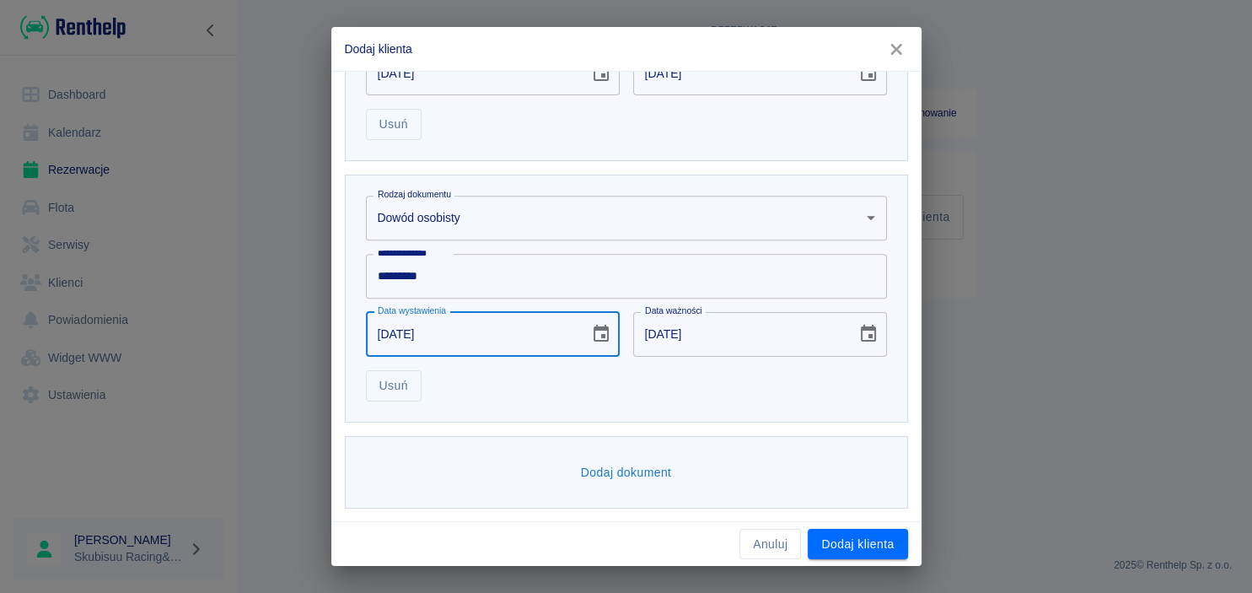
click at [681, 384] on div "Usuń" at bounding box center [620, 379] width 535 height 45
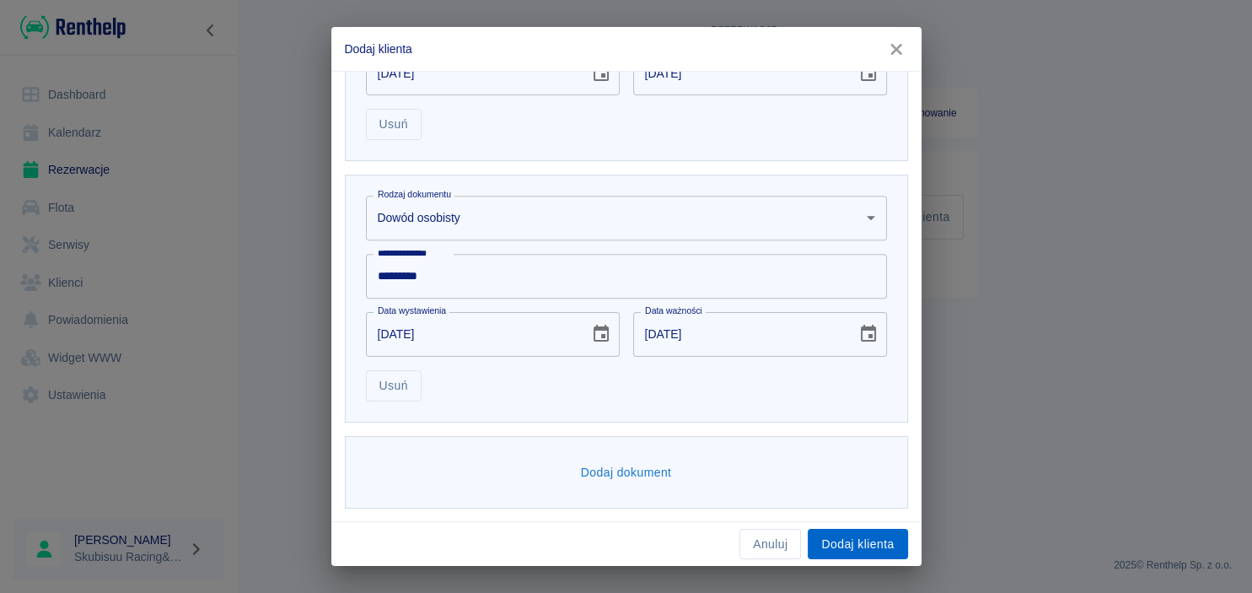
click at [853, 543] on button "Dodaj klienta" at bounding box center [858, 544] width 100 height 31
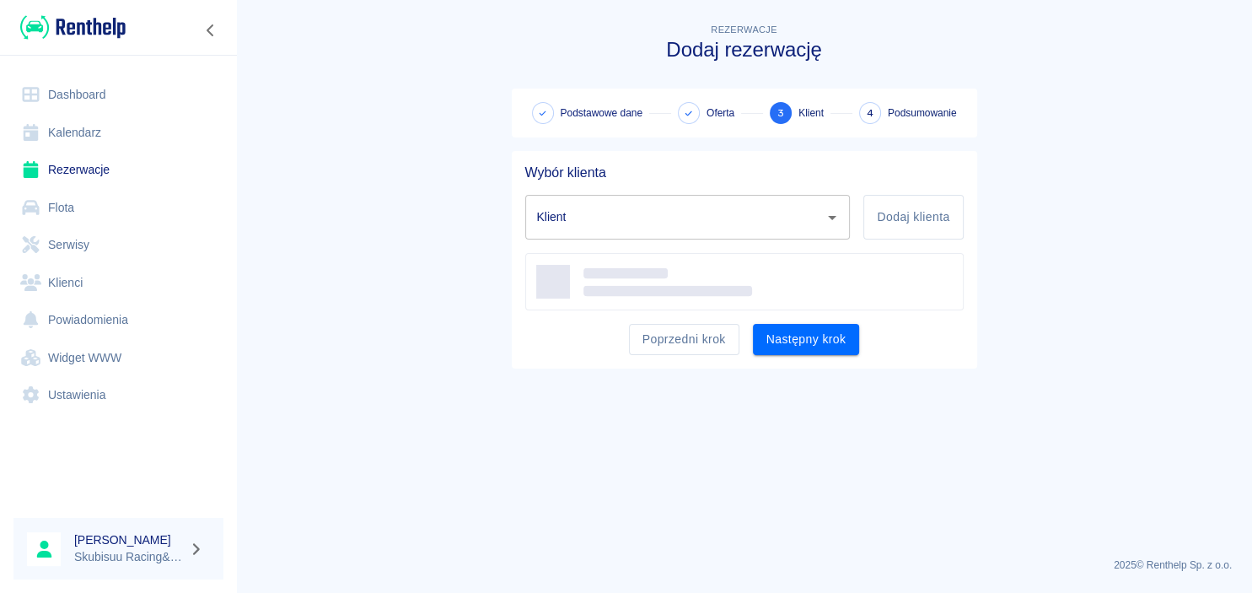
type input "[PERSON_NAME] ([PHONE_NUMBER])"
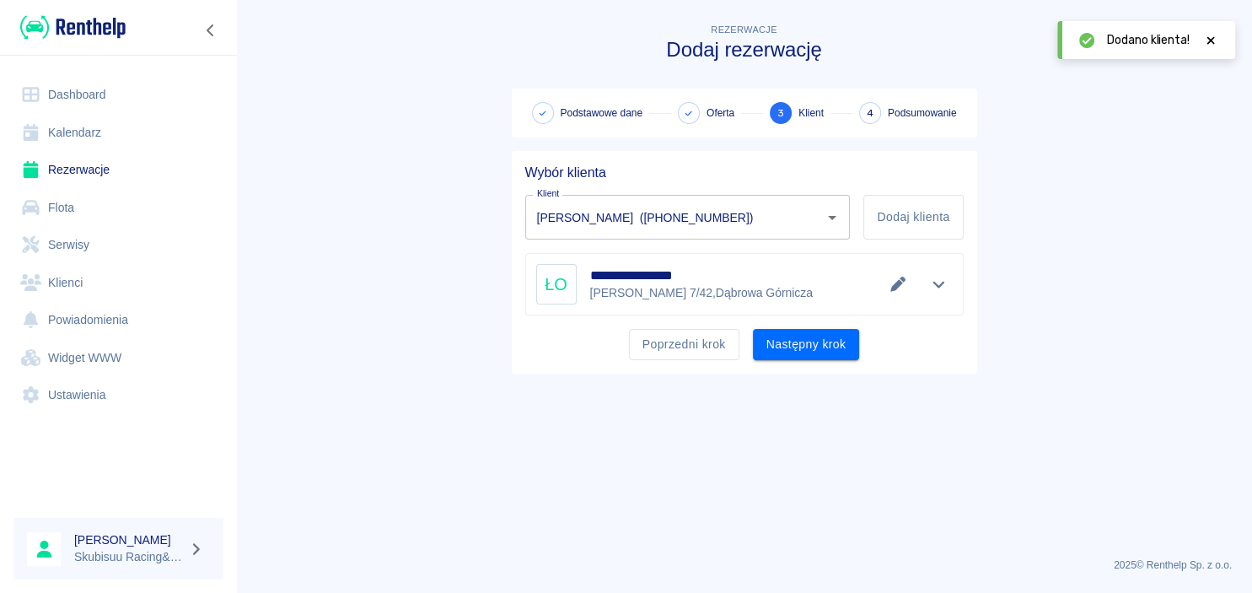
click at [843, 359] on div "**********" at bounding box center [745, 262] width 466 height 223
click at [848, 347] on button "Następny krok" at bounding box center [806, 344] width 107 height 31
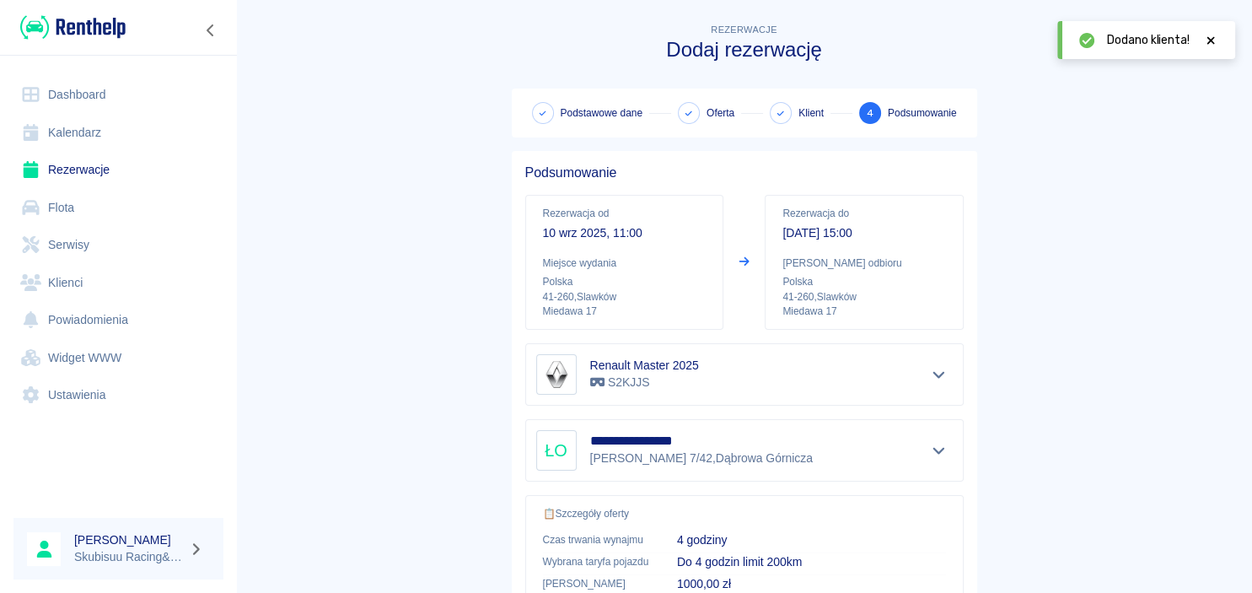
scroll to position [315, 0]
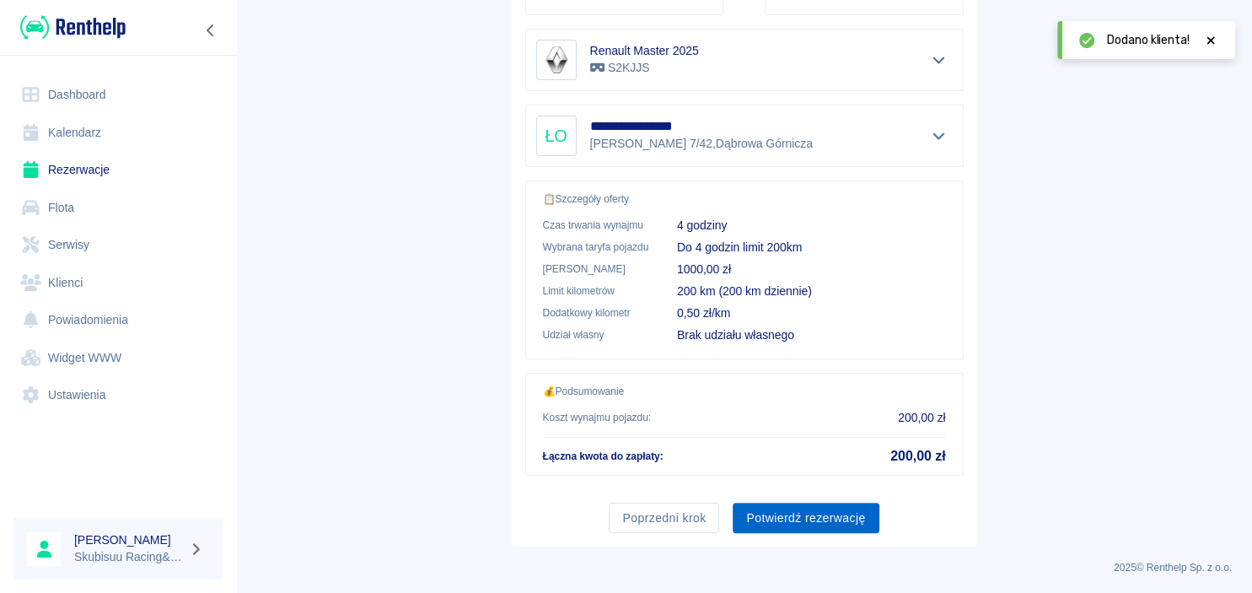
click at [855, 513] on button "Potwierdź rezerwację" at bounding box center [806, 518] width 146 height 31
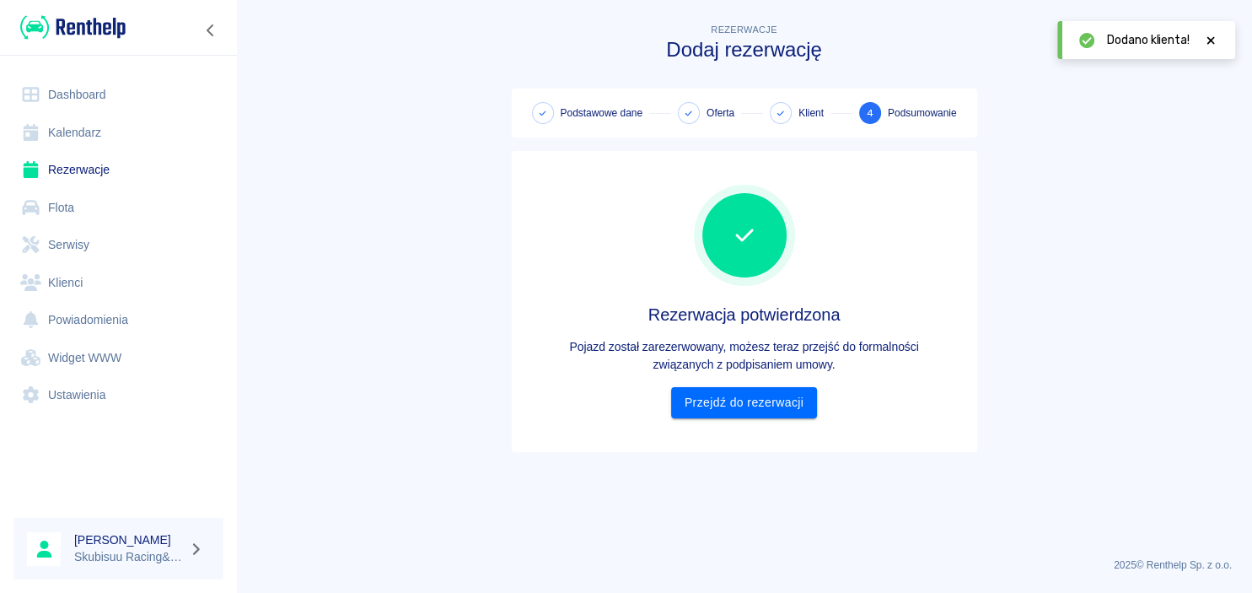
scroll to position [0, 0]
click at [791, 405] on link "Przejdź do rezerwacji" at bounding box center [744, 402] width 146 height 31
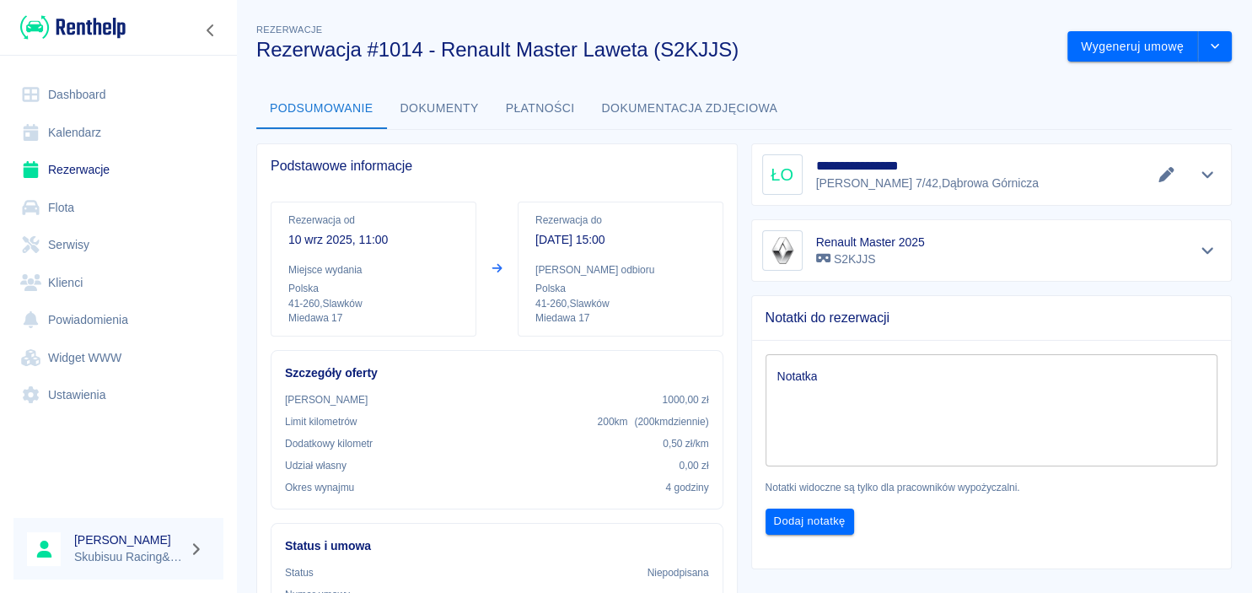
click at [454, 110] on button "Dokumenty" at bounding box center [439, 109] width 105 height 40
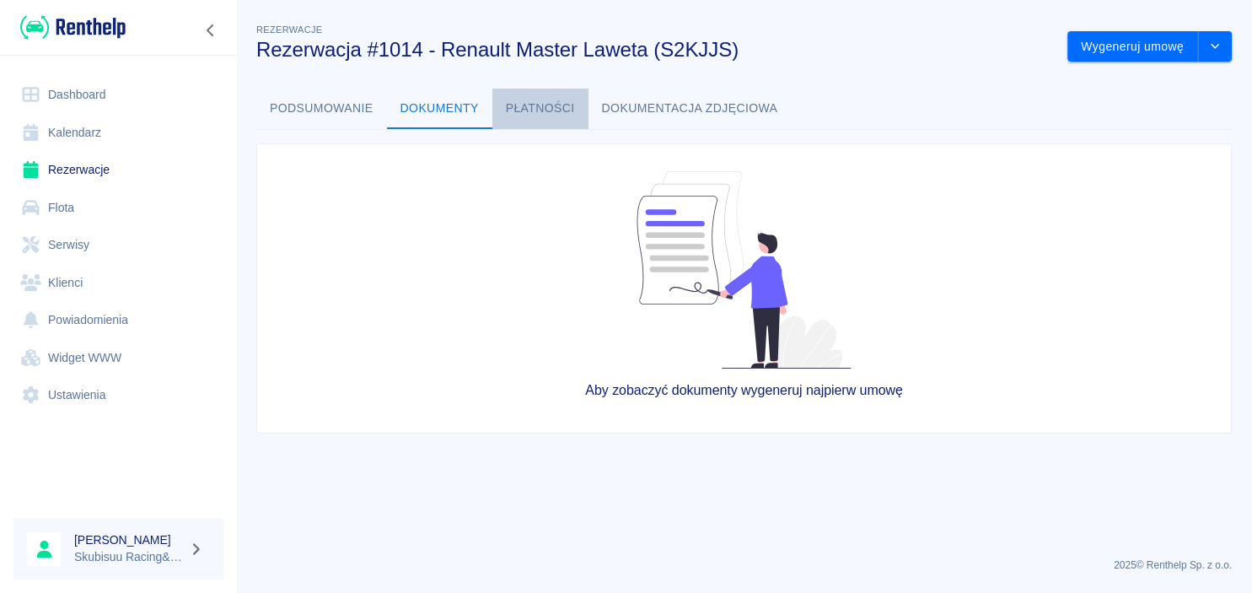
click at [544, 106] on button "Płatności" at bounding box center [541, 109] width 96 height 40
click at [367, 110] on button "Podsumowanie" at bounding box center [321, 109] width 131 height 40
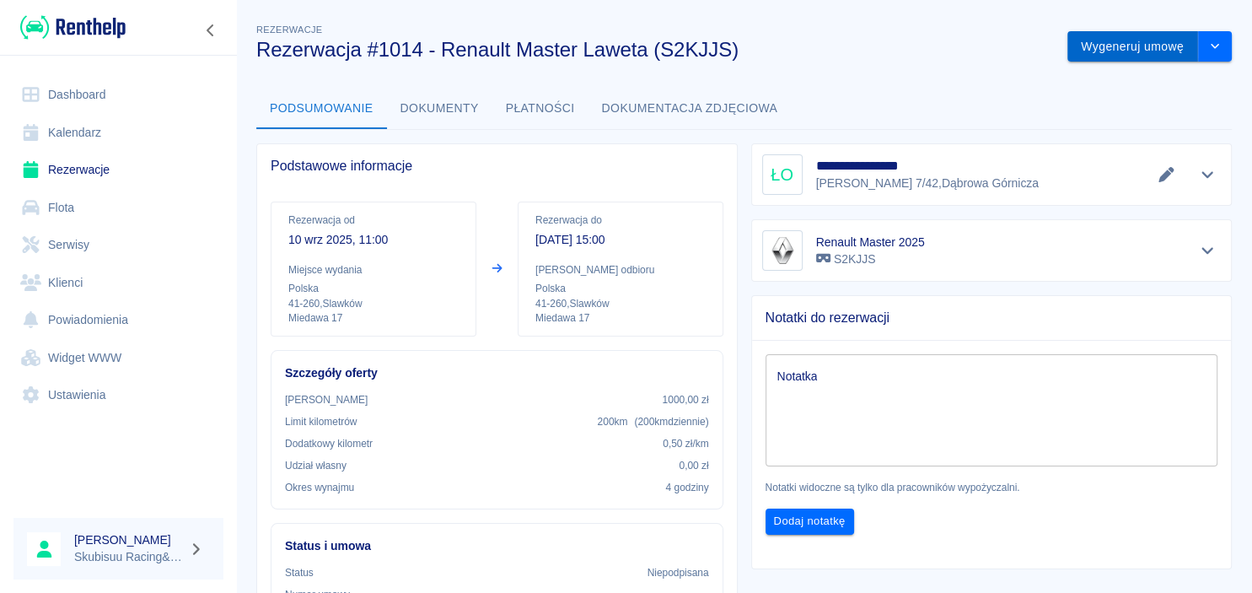
click at [1126, 43] on button "Wygeneruj umowę" at bounding box center [1133, 46] width 131 height 31
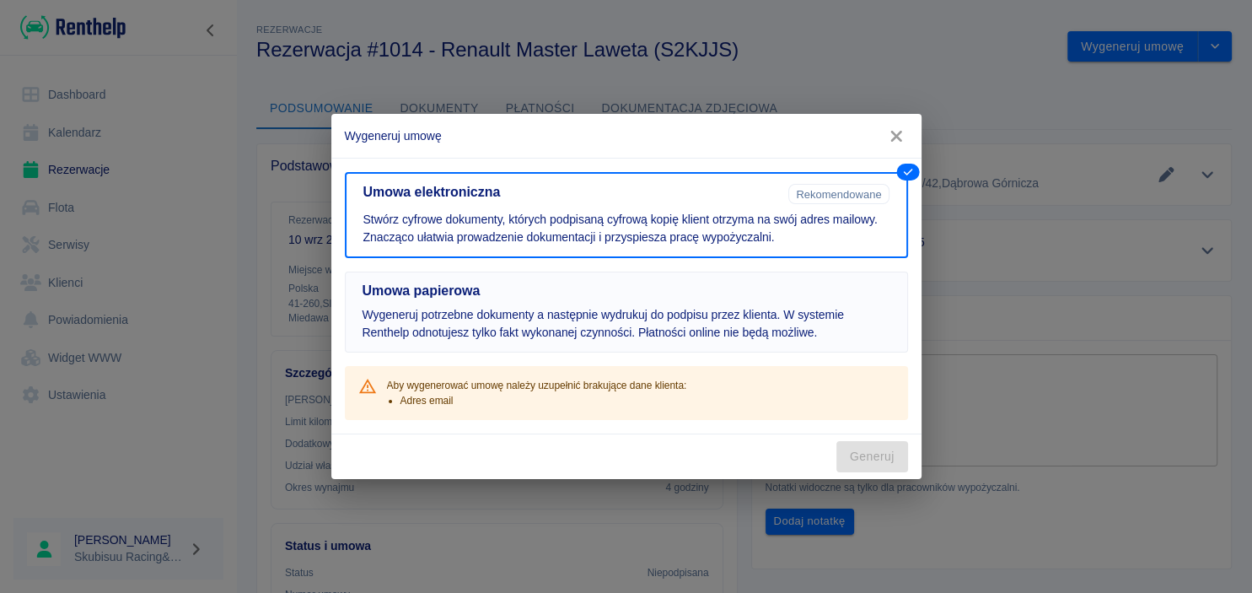
click at [641, 335] on p "Wygeneruj potrzebne dokumenty a następnie wydrukuj do podpisu przez klienta. W …" at bounding box center [627, 323] width 528 height 35
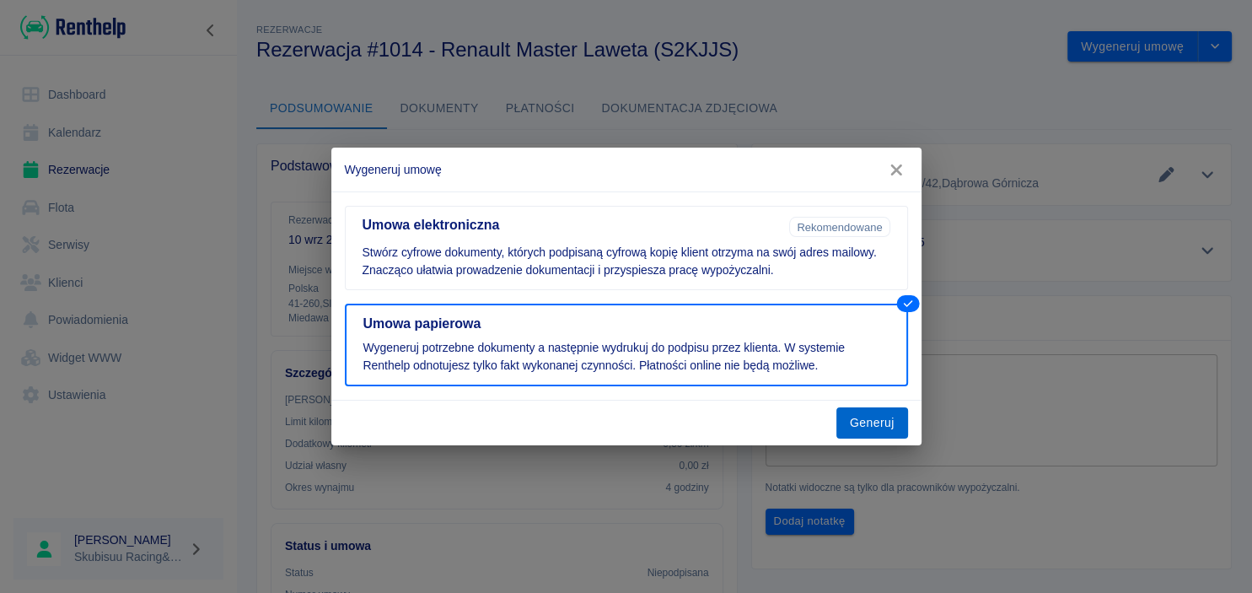
click at [858, 424] on button "Generuj" at bounding box center [873, 422] width 72 height 31
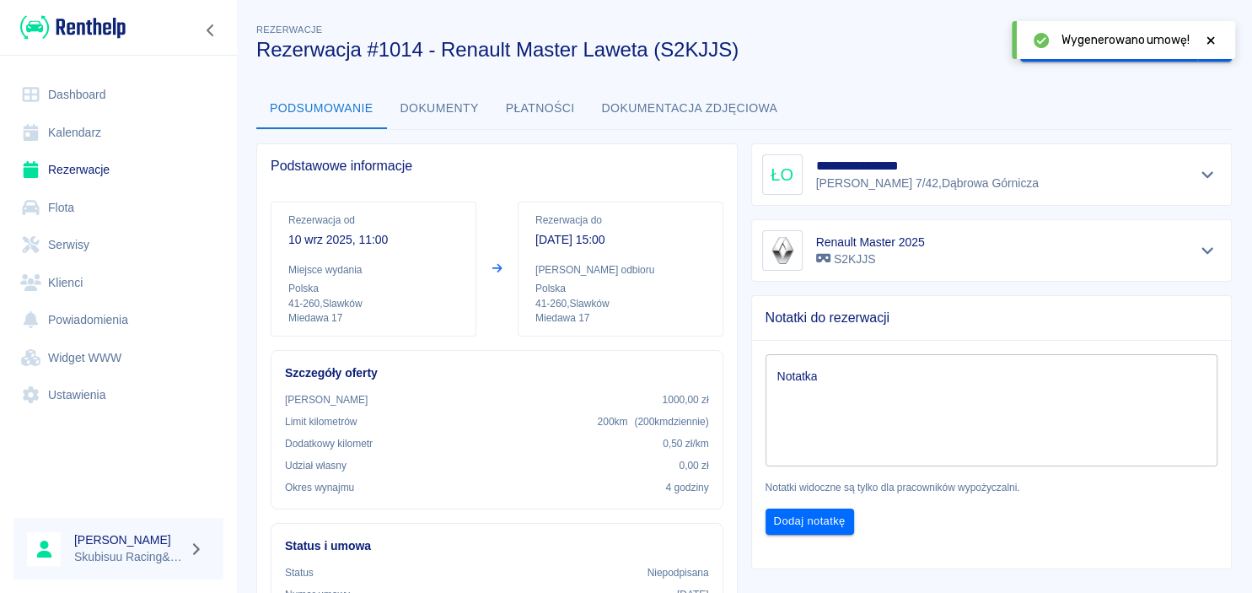
click at [436, 111] on button "Dokumenty" at bounding box center [439, 109] width 105 height 40
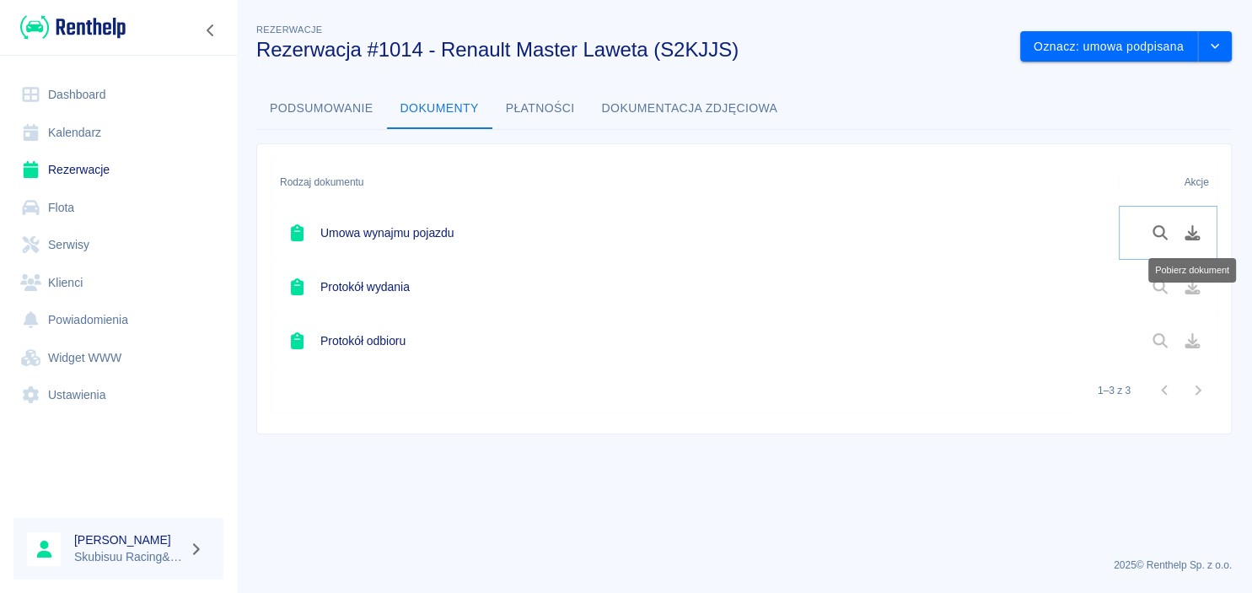
click at [1196, 234] on icon "Pobierz dokument" at bounding box center [1192, 232] width 15 height 15
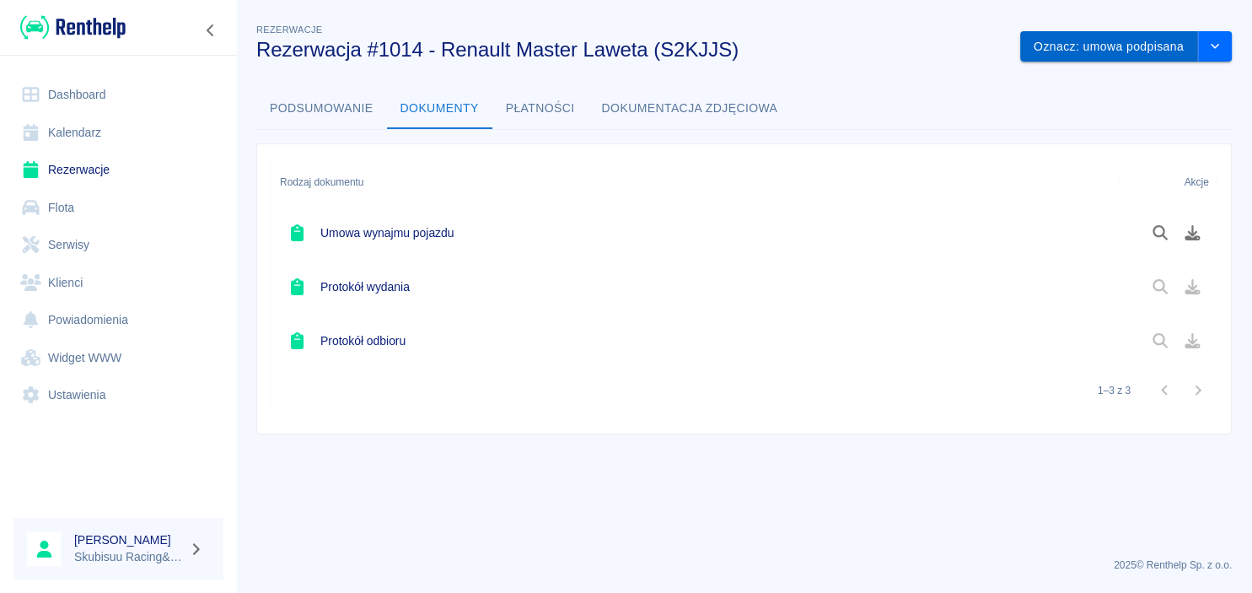
click at [1152, 46] on button "Oznacz: umowa podpisana" at bounding box center [1109, 46] width 178 height 31
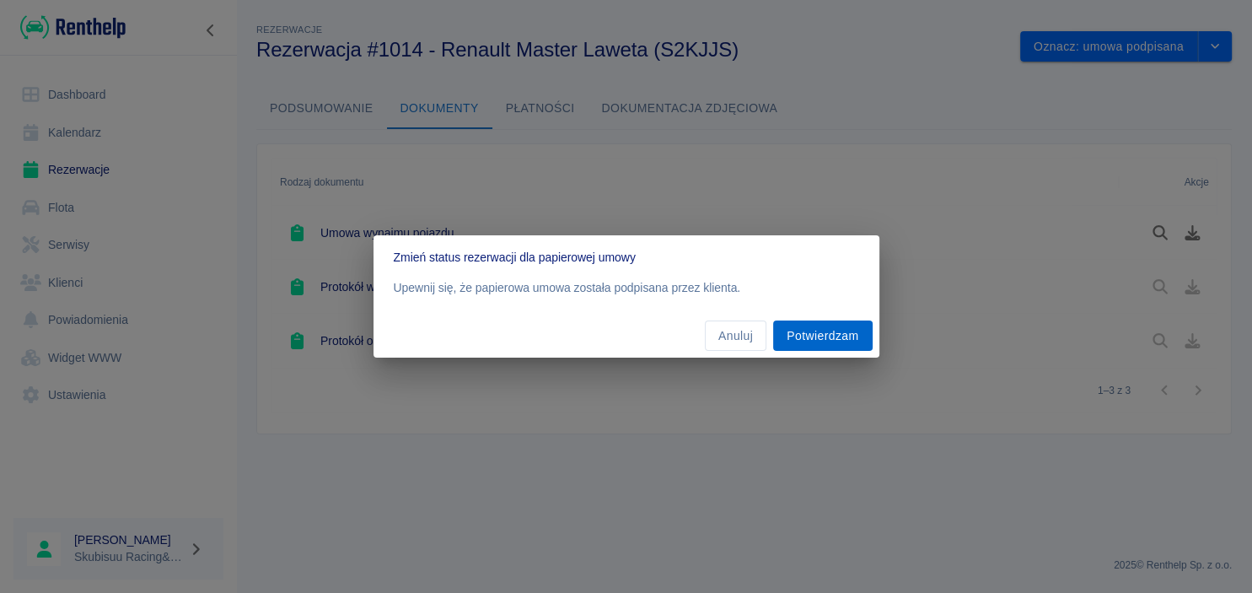
click at [810, 340] on button "Potwierdzam" at bounding box center [822, 335] width 99 height 31
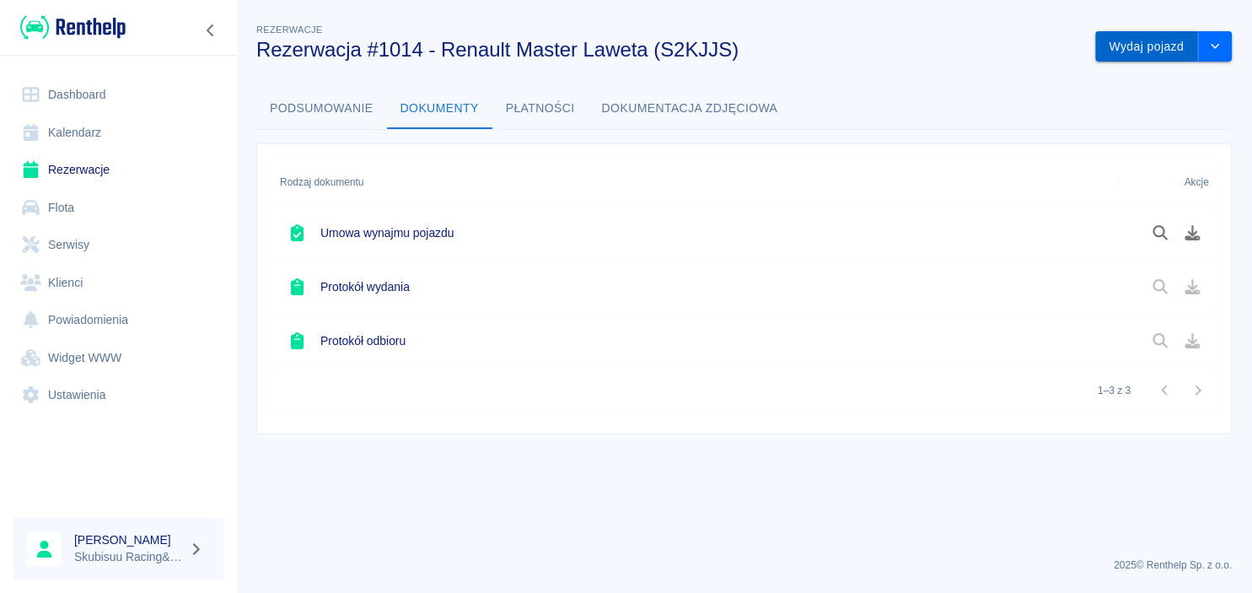
click at [1149, 44] on button "Wydaj pojazd" at bounding box center [1146, 46] width 103 height 31
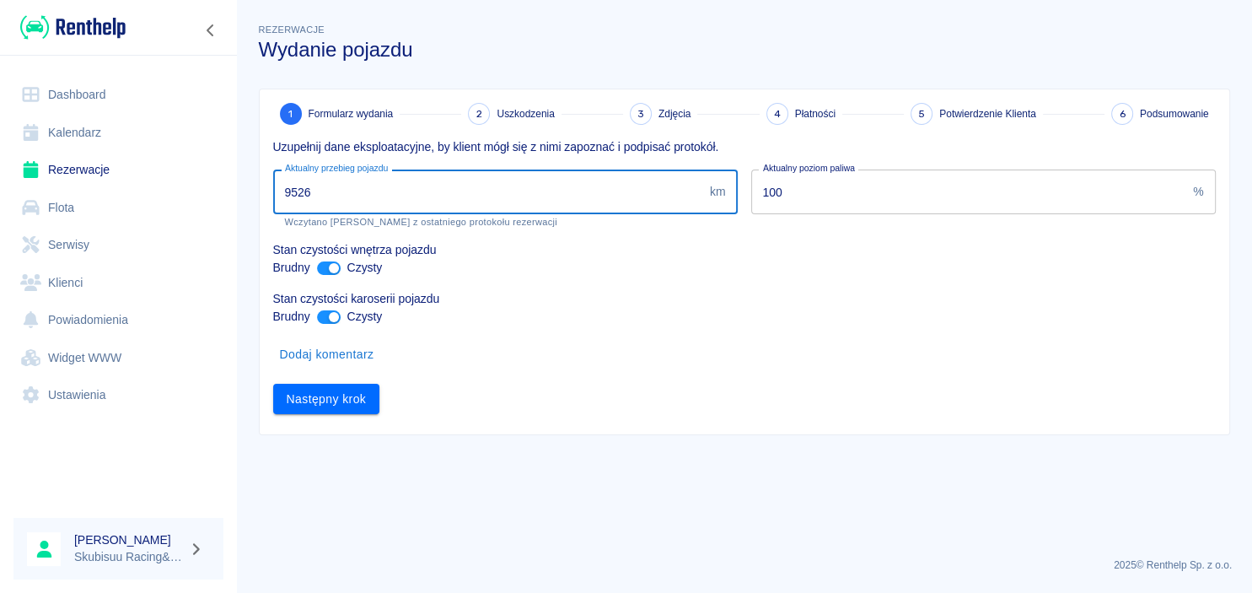
drag, startPoint x: 382, startPoint y: 192, endPoint x: -43, endPoint y: 194, distance: 425.0
click at [273, 194] on input "9526" at bounding box center [488, 192] width 430 height 45
type input "9825"
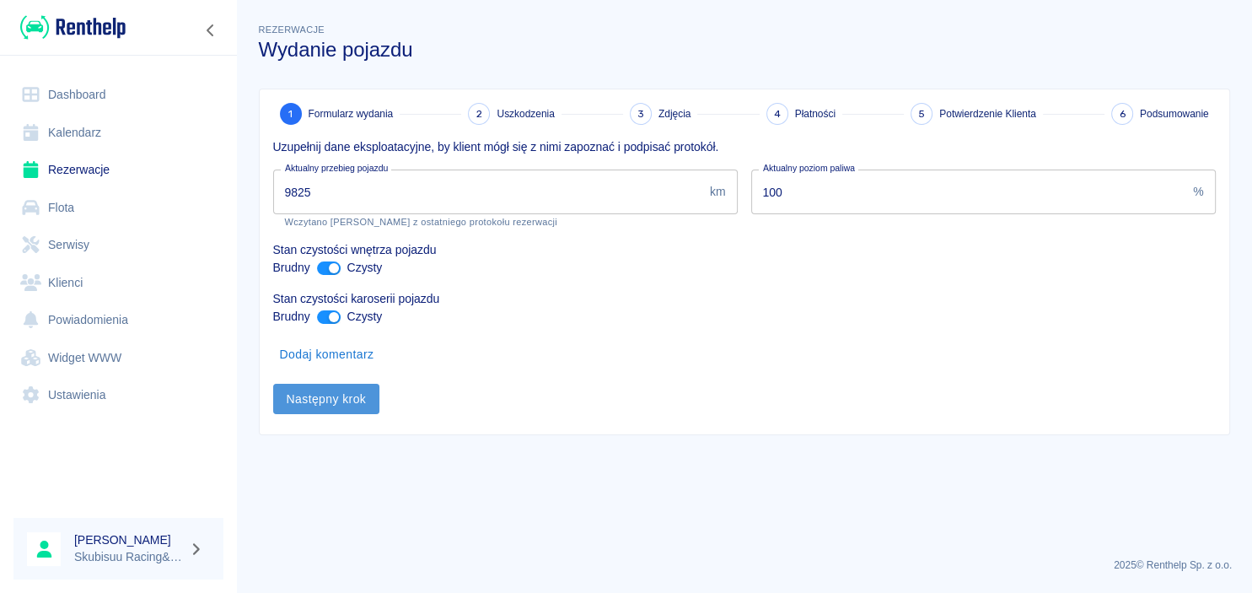
click at [353, 394] on button "Następny krok" at bounding box center [326, 399] width 107 height 31
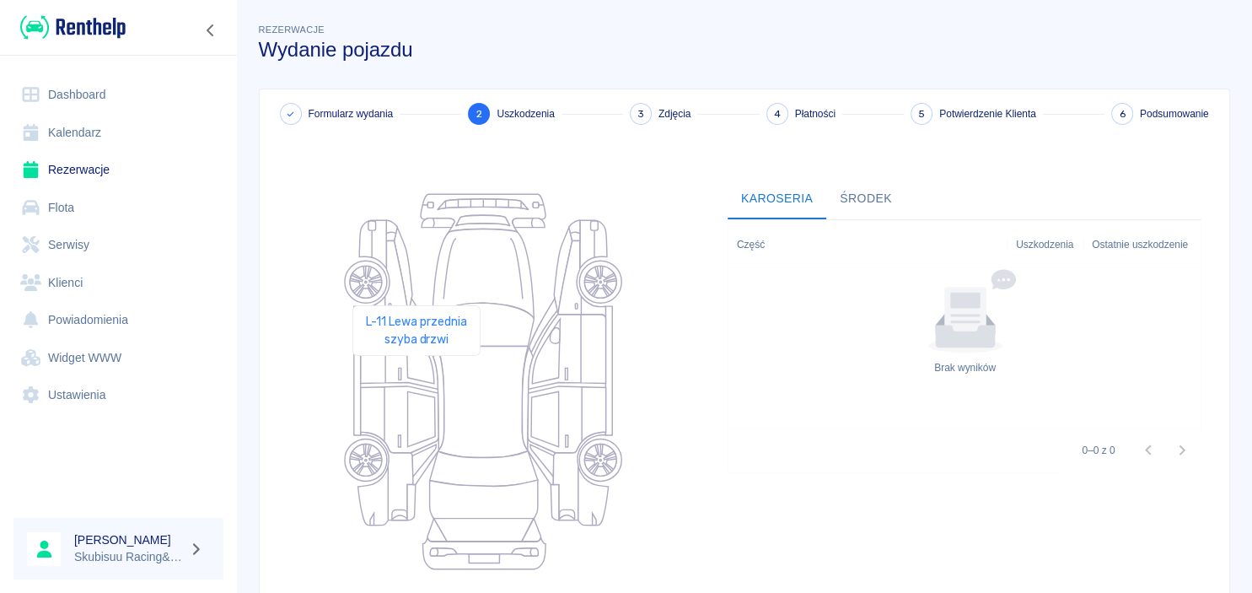
scroll to position [166, 0]
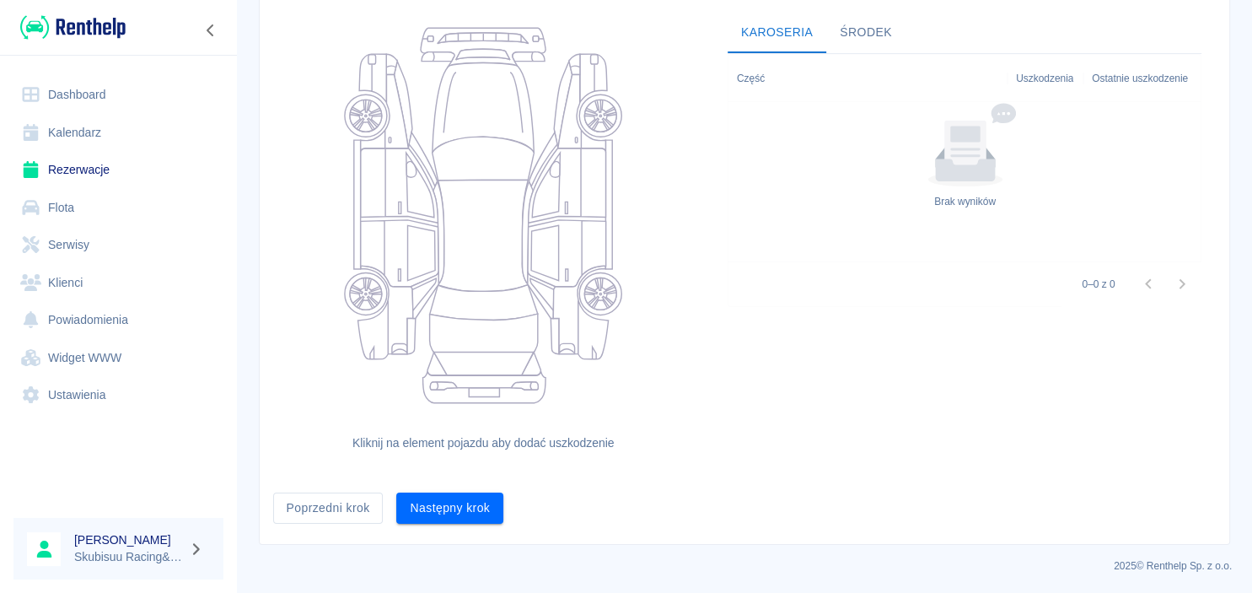
drag, startPoint x: 432, startPoint y: 427, endPoint x: 439, endPoint y: 421, distance: 9.0
click at [381, 439] on h6 "Kliknij na element pojazdu aby dodać uszkodzenie" at bounding box center [484, 443] width 394 height 18
click at [414, 496] on button "Następny krok" at bounding box center [449, 508] width 107 height 31
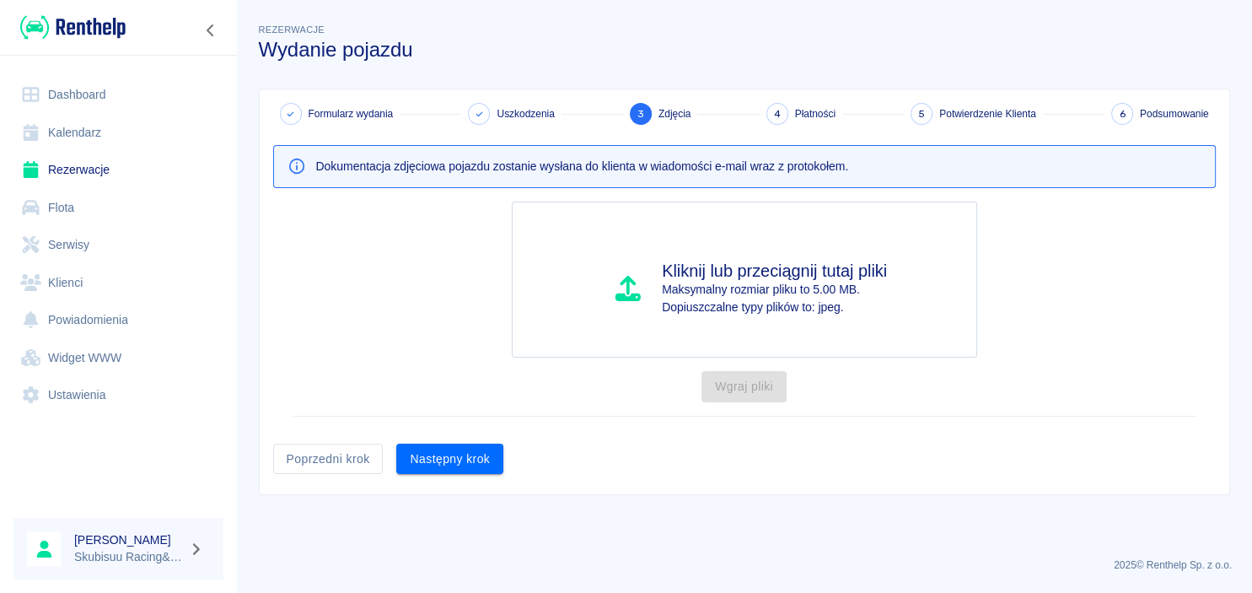
scroll to position [0, 0]
click at [456, 460] on button "Następny krok" at bounding box center [449, 459] width 107 height 31
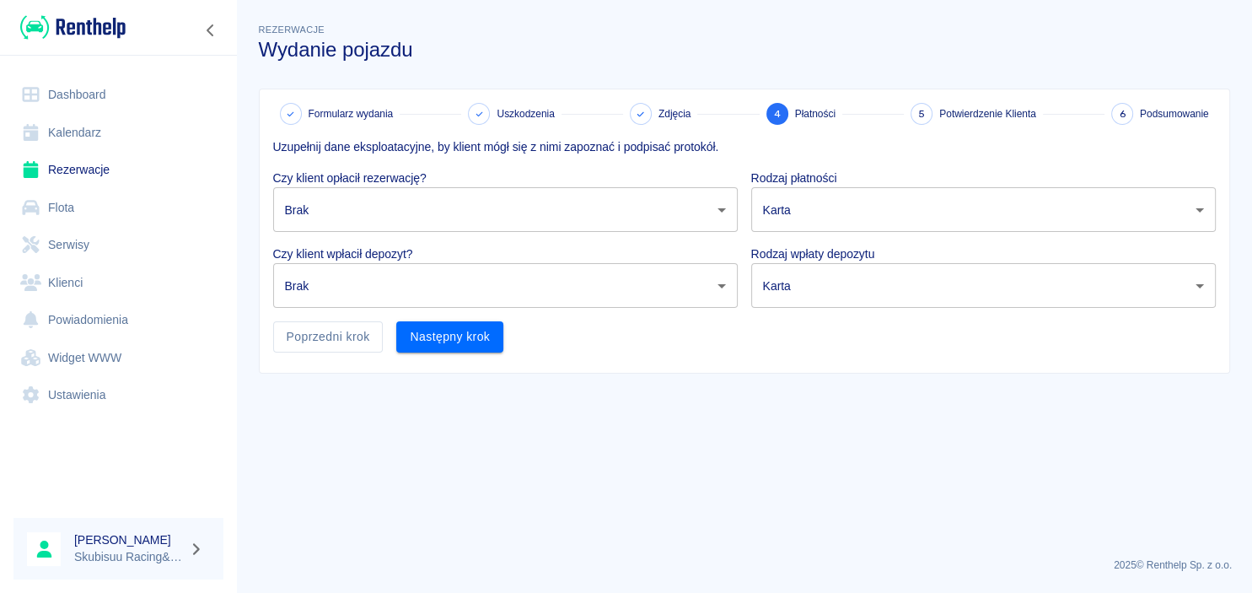
click at [428, 204] on body "Używamy plików Cookies, by zapewnić Ci najlepsze możliwe doświadczenie. Aby dow…" at bounding box center [626, 296] width 1252 height 593
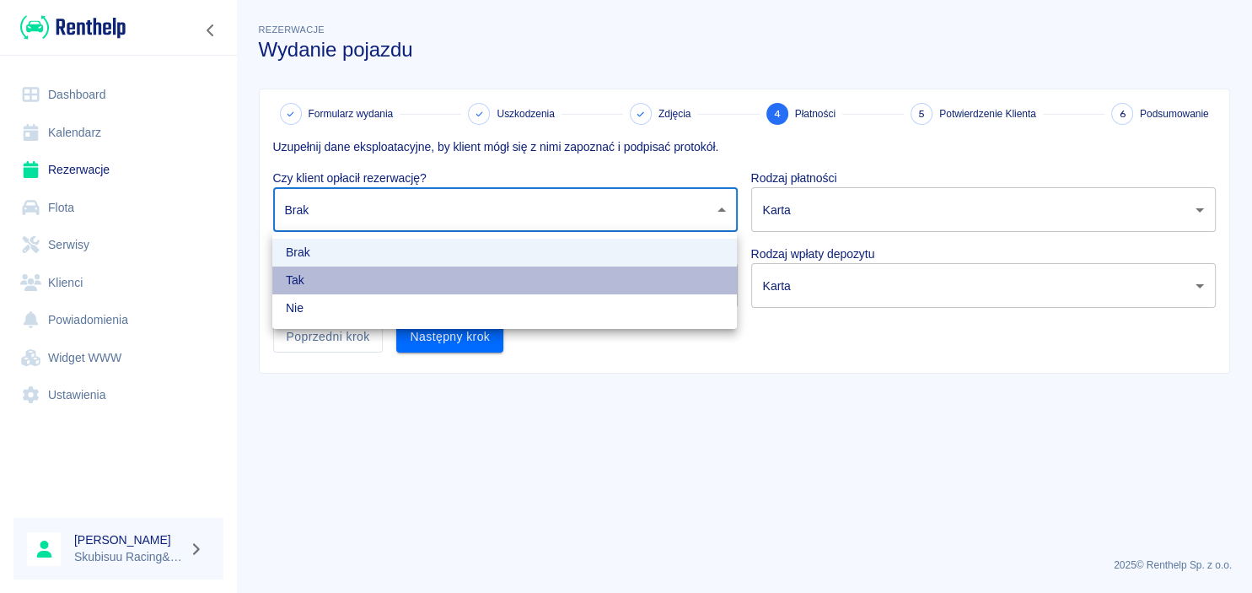
click at [401, 276] on li "Tak" at bounding box center [504, 280] width 465 height 28
type input "true"
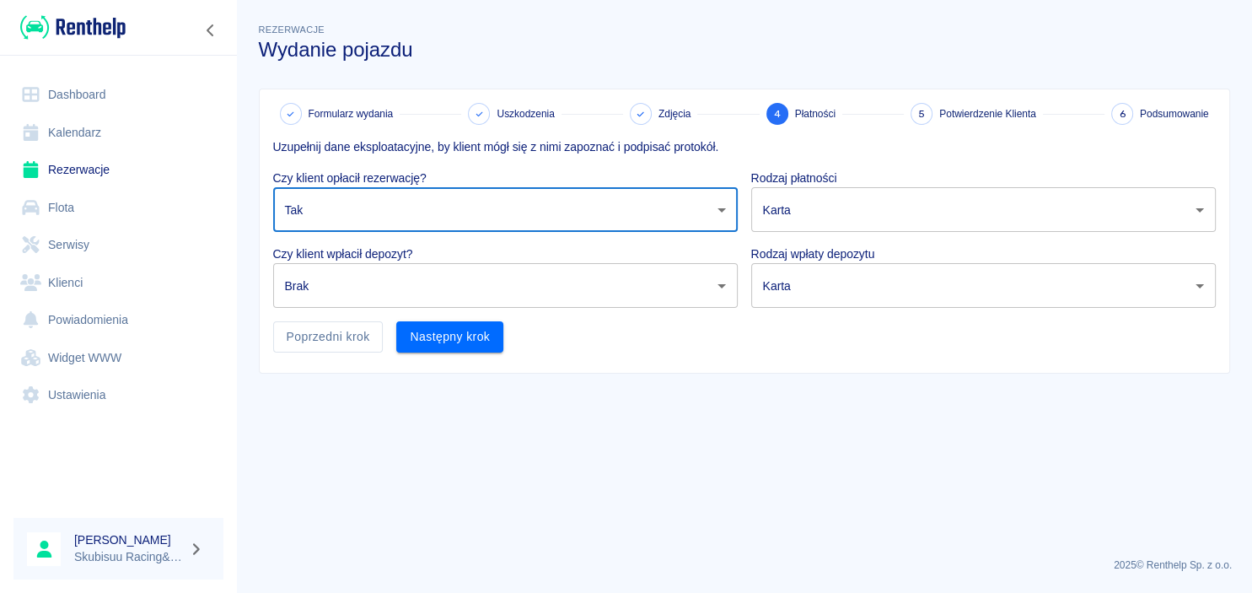
click at [850, 207] on body "Używamy plików Cookies, by zapewnić Ci najlepsze możliwe doświadczenie. Aby dow…" at bounding box center [626, 296] width 1252 height 593
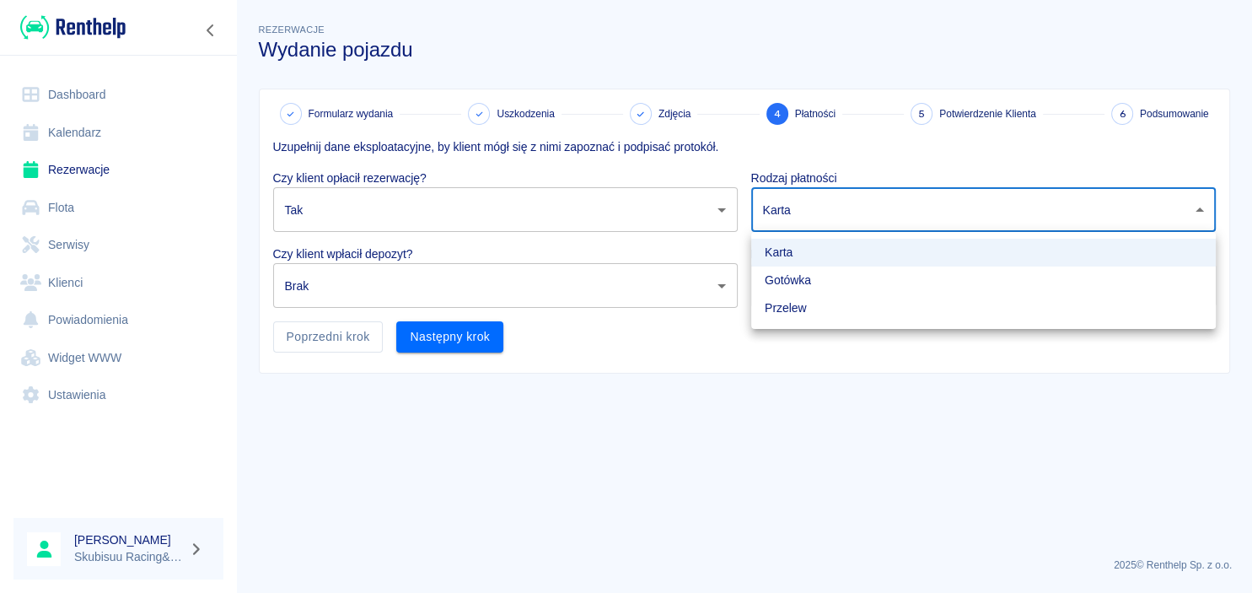
click at [827, 276] on li "Gotówka" at bounding box center [983, 280] width 465 height 28
type input "cash"
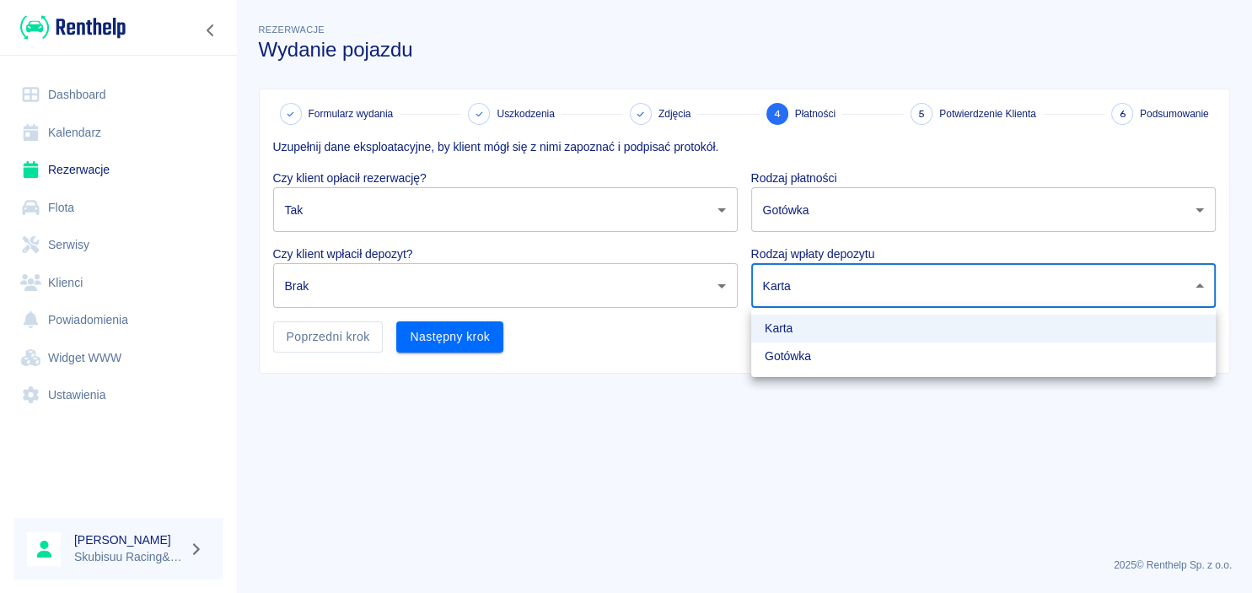
click at [827, 276] on body "Używamy plików Cookies, by zapewnić Ci najlepsze możliwe doświadczenie. Aby dow…" at bounding box center [626, 296] width 1252 height 593
click at [808, 353] on li "Gotówka" at bounding box center [983, 356] width 465 height 28
type input "cash"
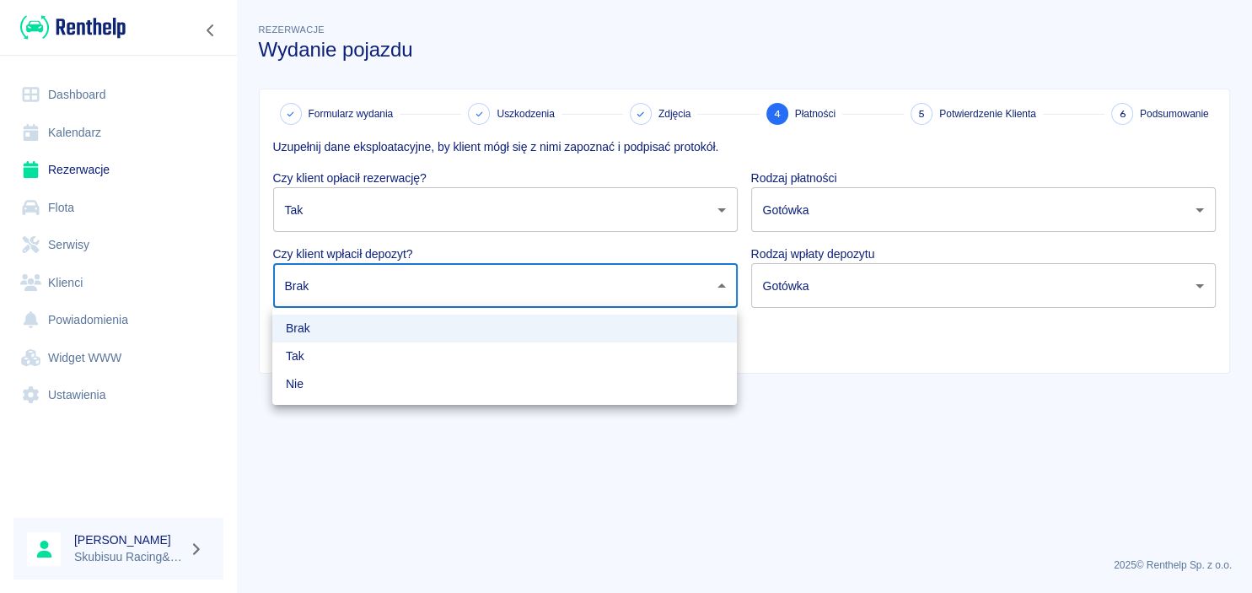
click at [676, 283] on body "Używamy plików Cookies, by zapewnić Ci najlepsze możliwe doświadczenie. Aby dow…" at bounding box center [626, 296] width 1252 height 593
click at [640, 358] on li "Tak" at bounding box center [504, 356] width 465 height 28
type input "true"
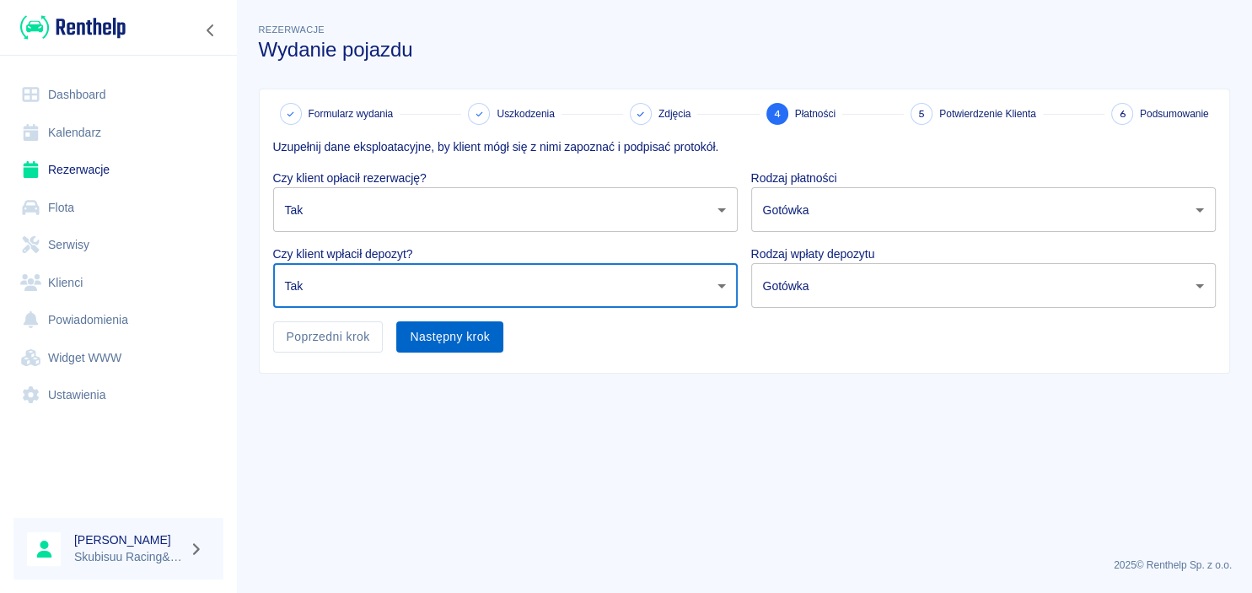
click at [489, 344] on button "Następny krok" at bounding box center [449, 336] width 107 height 31
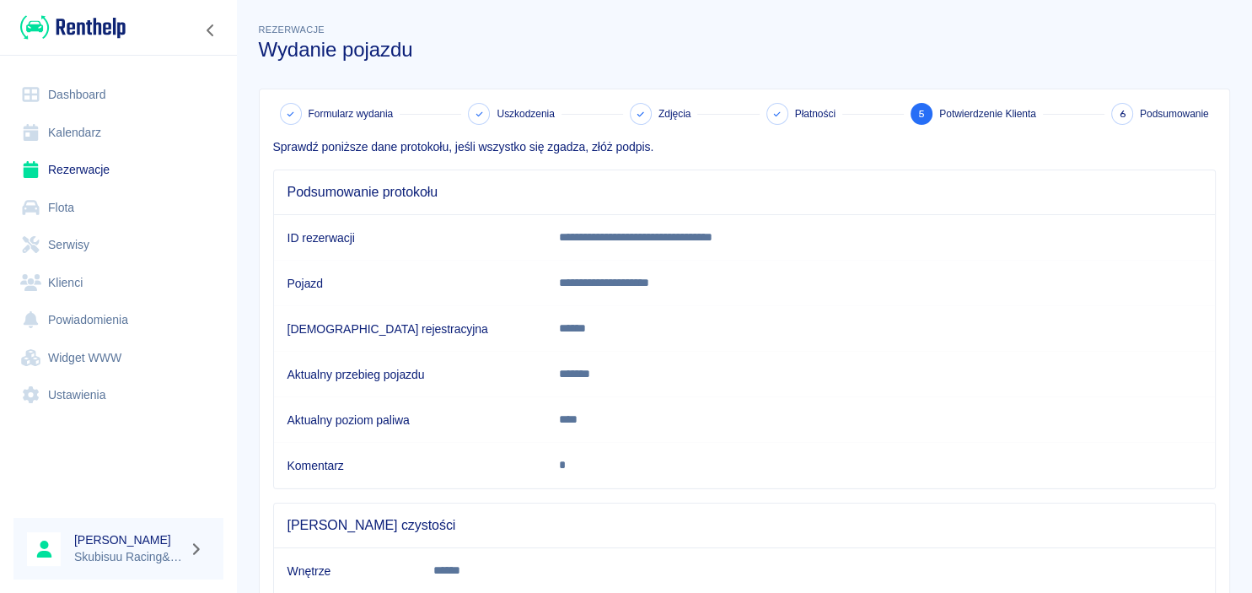
click at [892, 418] on p "****" at bounding box center [825, 420] width 533 height 18
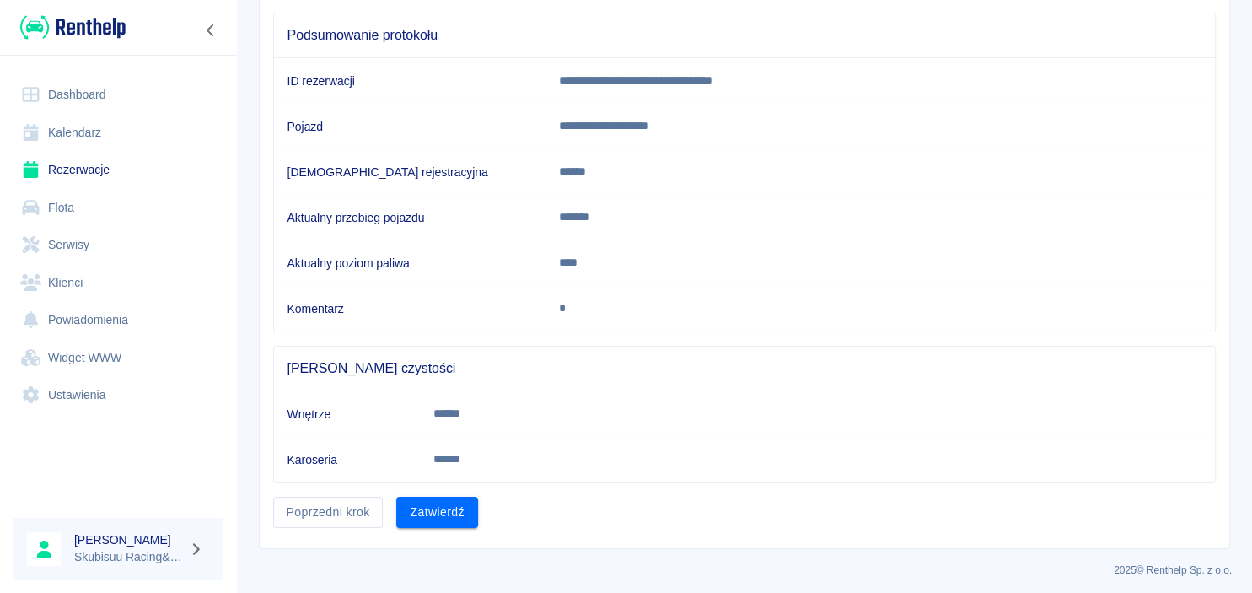
scroll to position [159, 0]
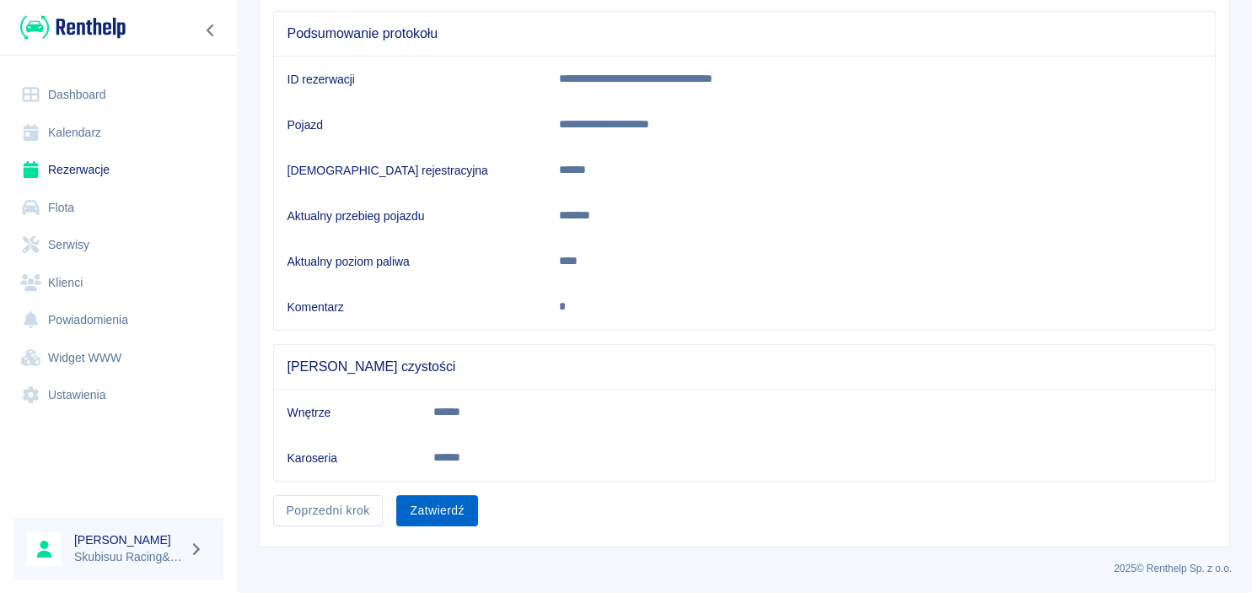
click at [460, 507] on button "Zatwierdź" at bounding box center [436, 510] width 81 height 31
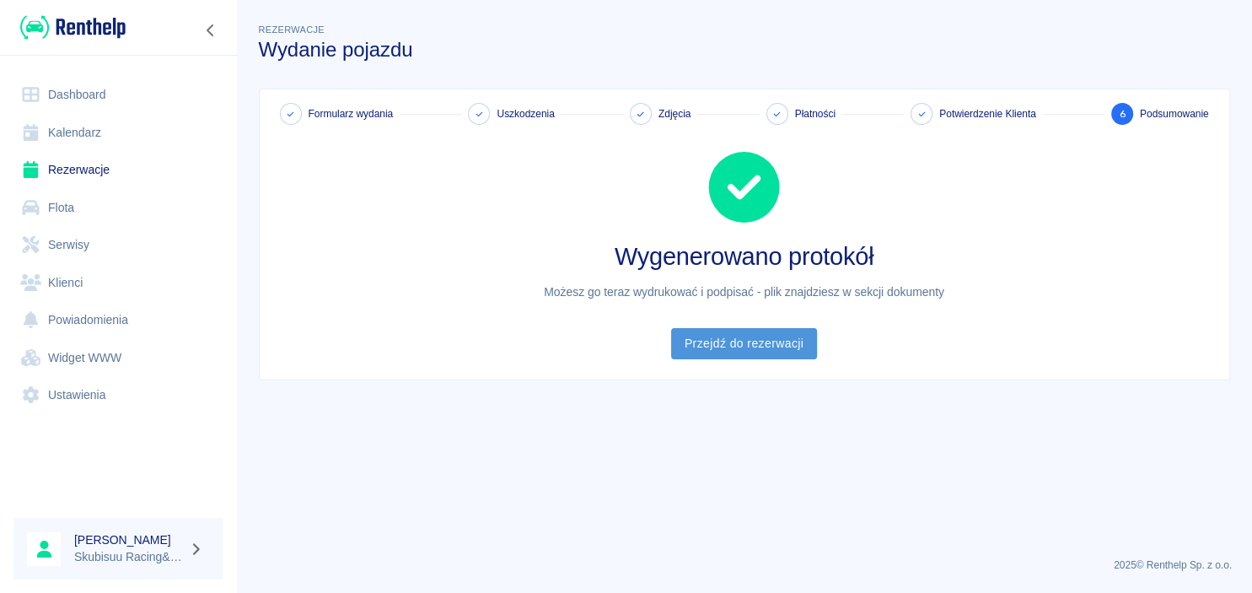
click at [760, 353] on link "Przejdź do rezerwacji" at bounding box center [744, 343] width 146 height 31
